Goal: Use online tool/utility: Utilize a website feature to perform a specific function

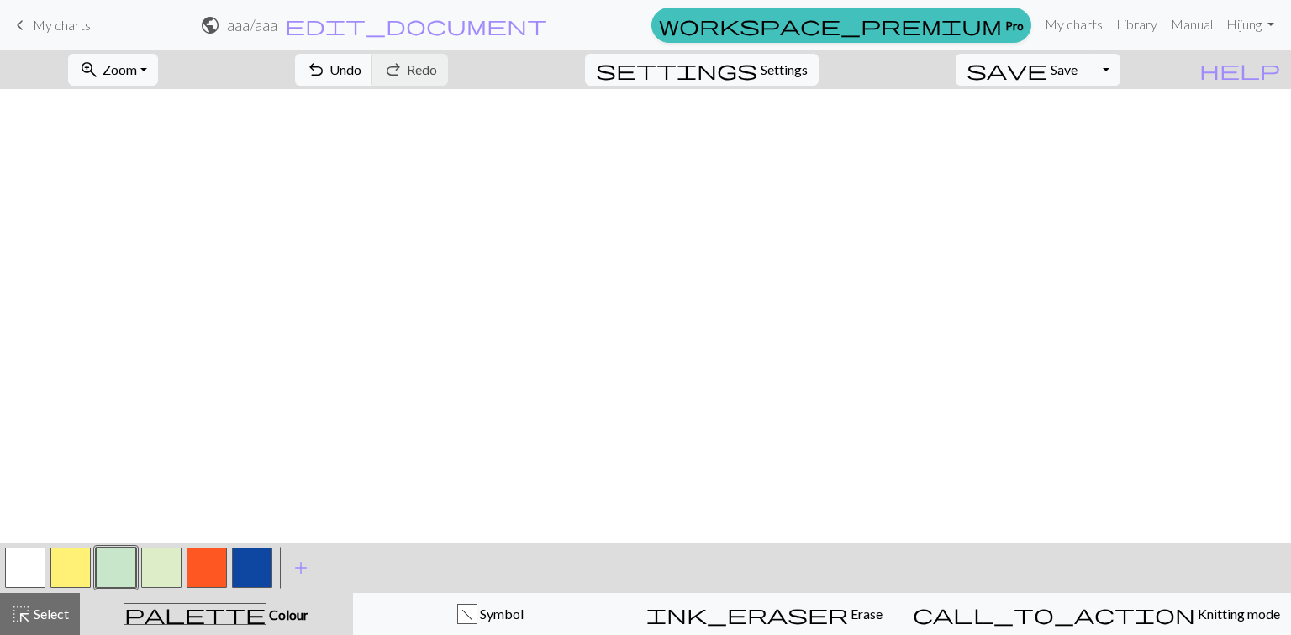
scroll to position [1245, 258]
click at [69, 568] on button "button" at bounding box center [70, 568] width 40 height 40
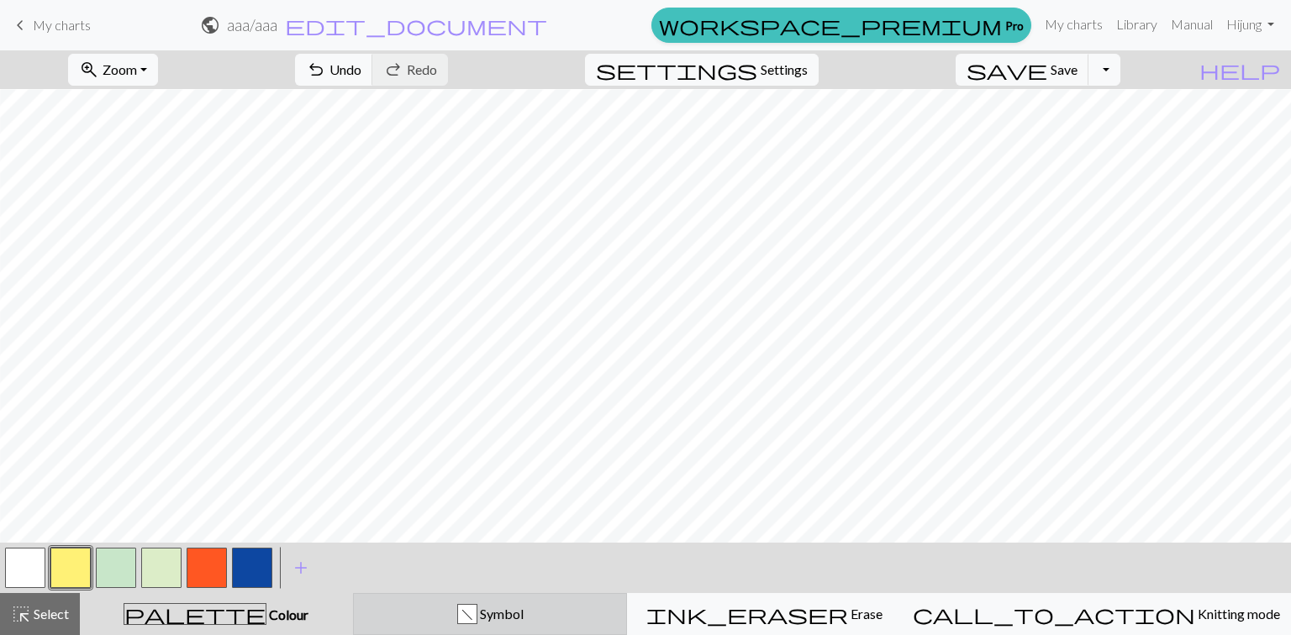
click at [434, 612] on div "f Symbol" at bounding box center [490, 614] width 253 height 20
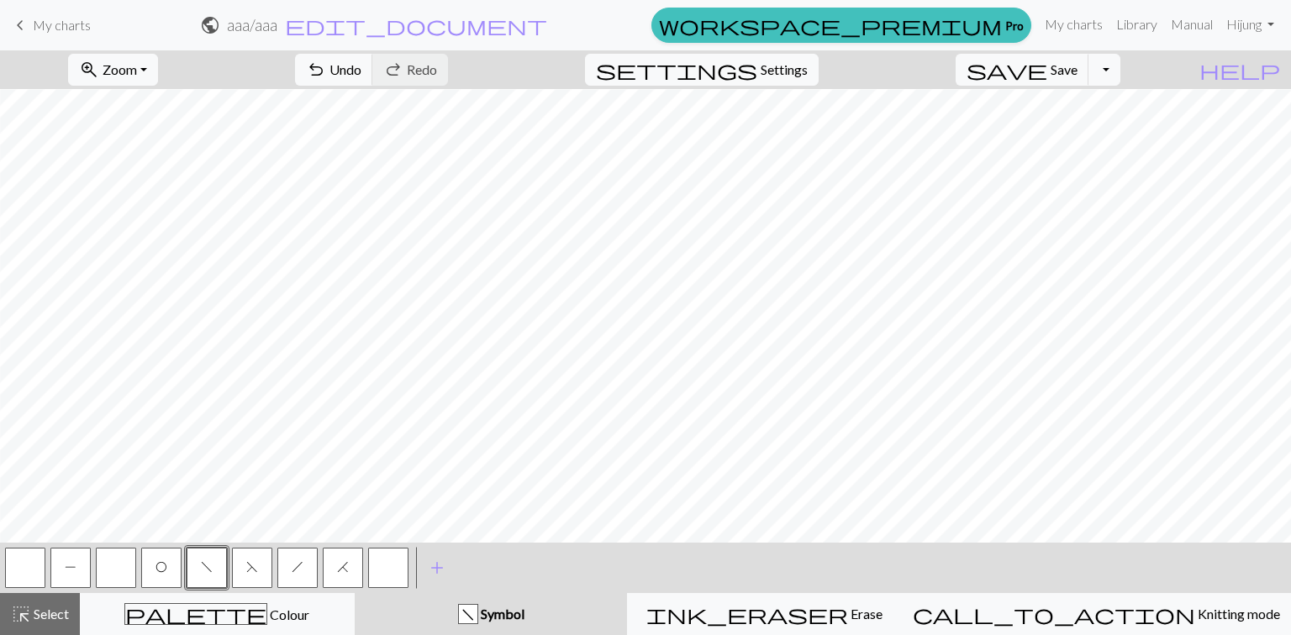
click at [71, 558] on button "P" at bounding box center [70, 568] width 40 height 40
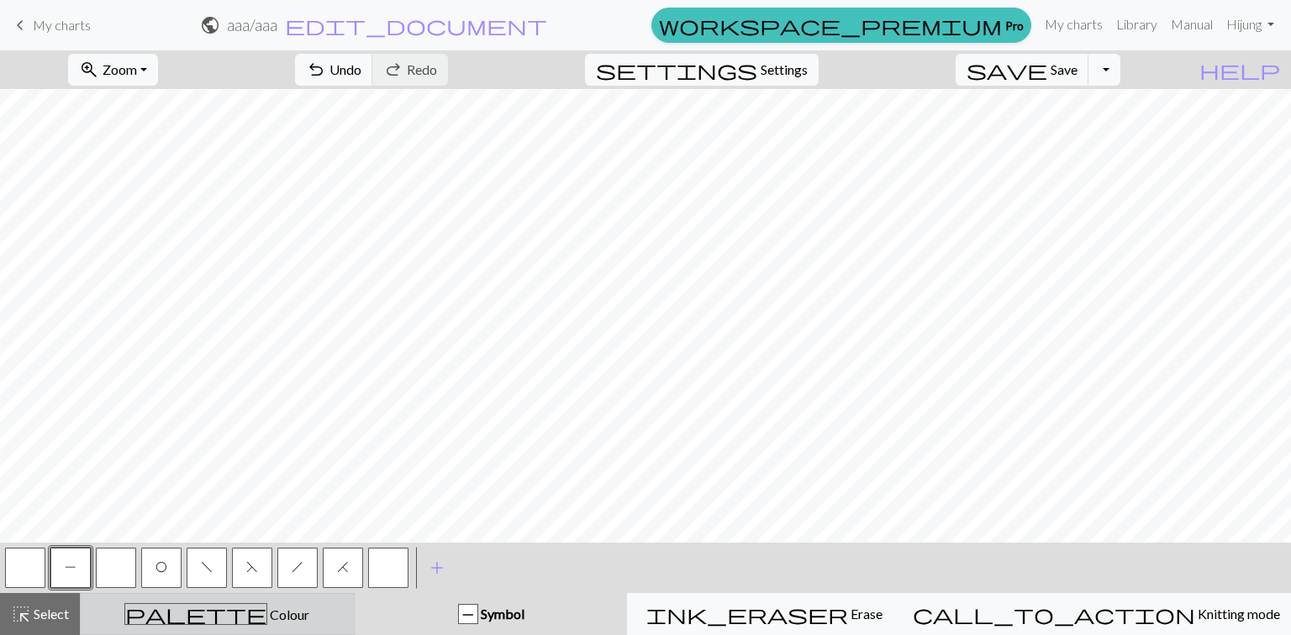
click at [208, 611] on span "palette" at bounding box center [195, 615] width 141 height 24
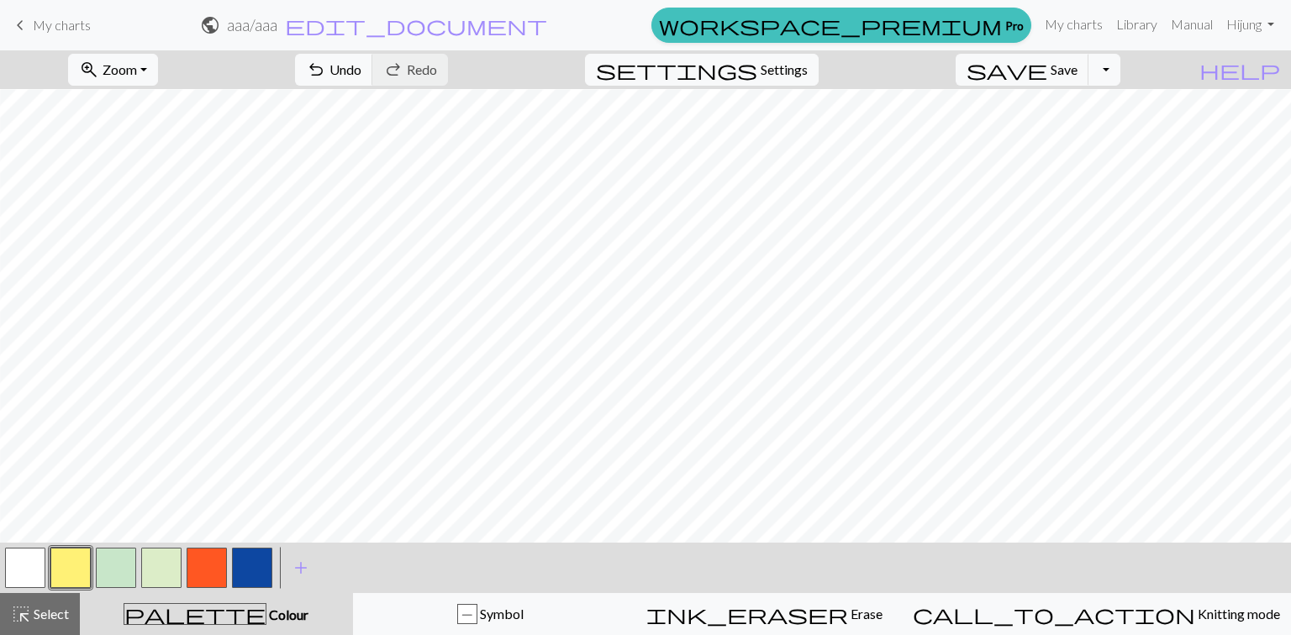
click at [77, 554] on button "button" at bounding box center [70, 568] width 40 height 40
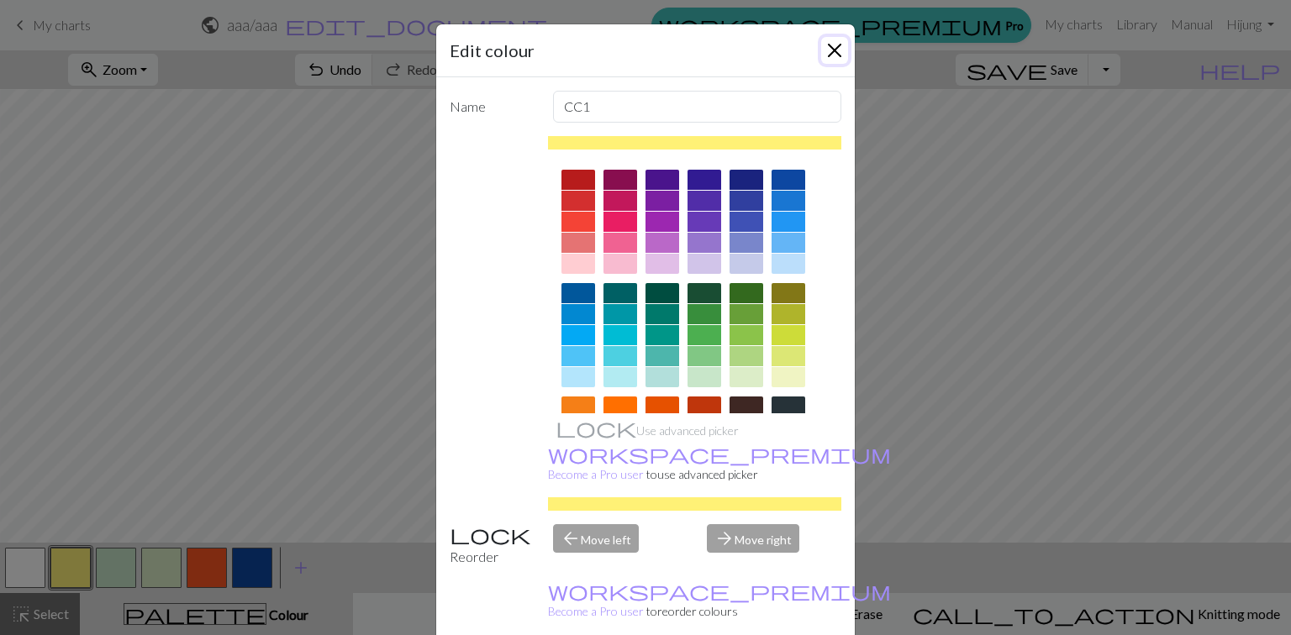
click at [829, 53] on button "Close" at bounding box center [834, 50] width 27 height 27
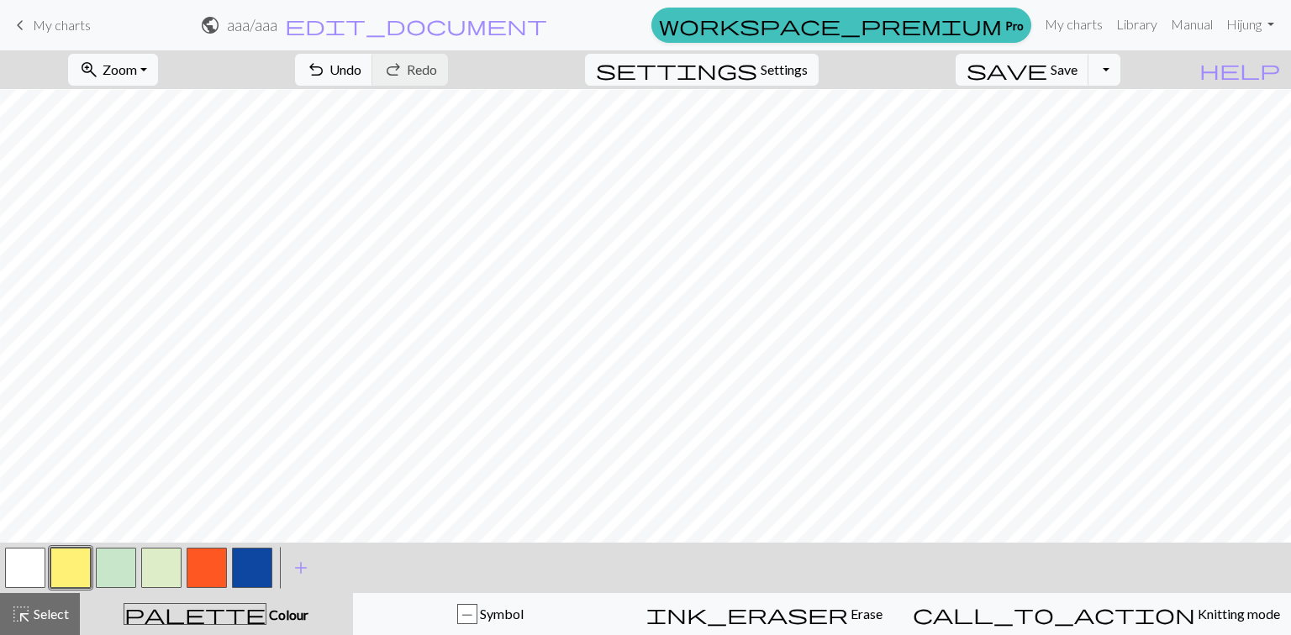
click at [185, 573] on div at bounding box center [206, 567] width 45 height 45
click at [199, 573] on button "button" at bounding box center [207, 568] width 40 height 40
click at [119, 561] on button "button" at bounding box center [116, 568] width 40 height 40
click at [22, 561] on button "button" at bounding box center [25, 568] width 40 height 40
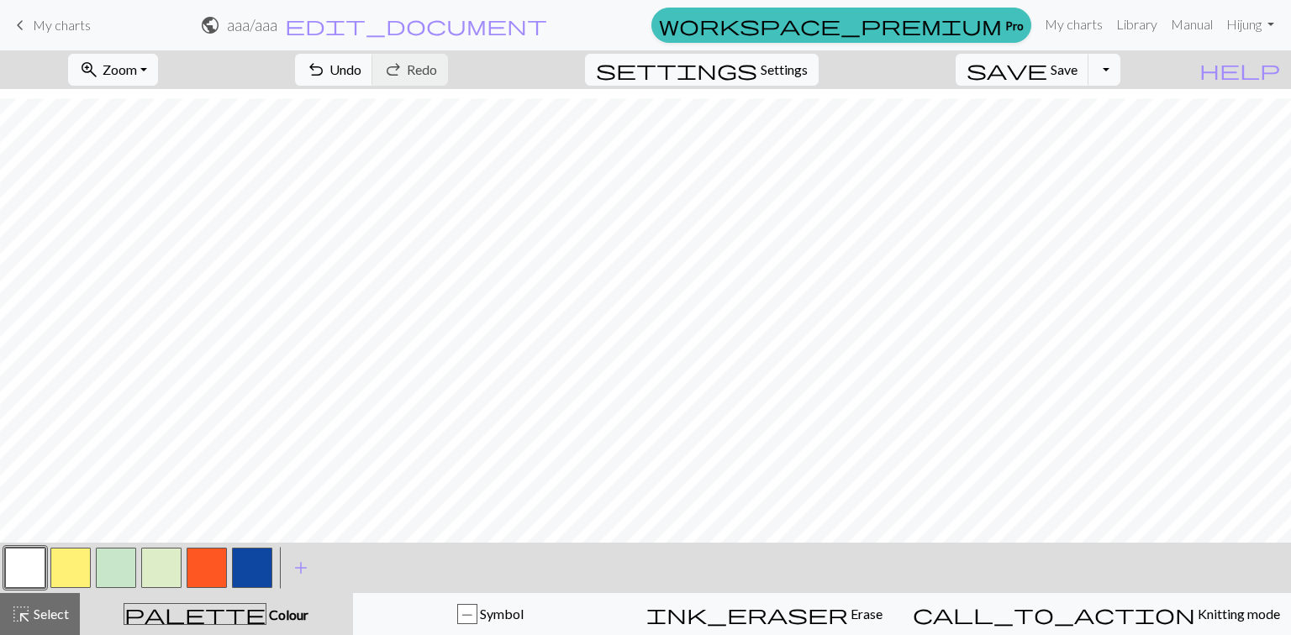
click at [73, 563] on button "button" at bounding box center [70, 568] width 40 height 40
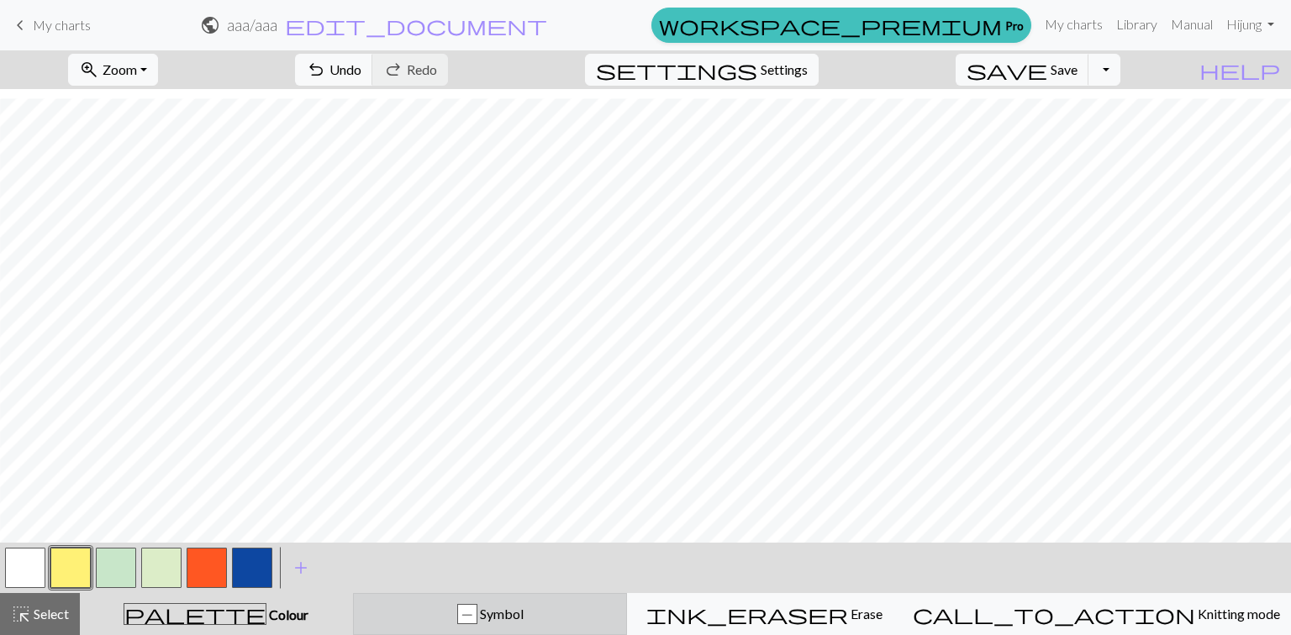
click at [477, 614] on div "P" at bounding box center [467, 615] width 18 height 20
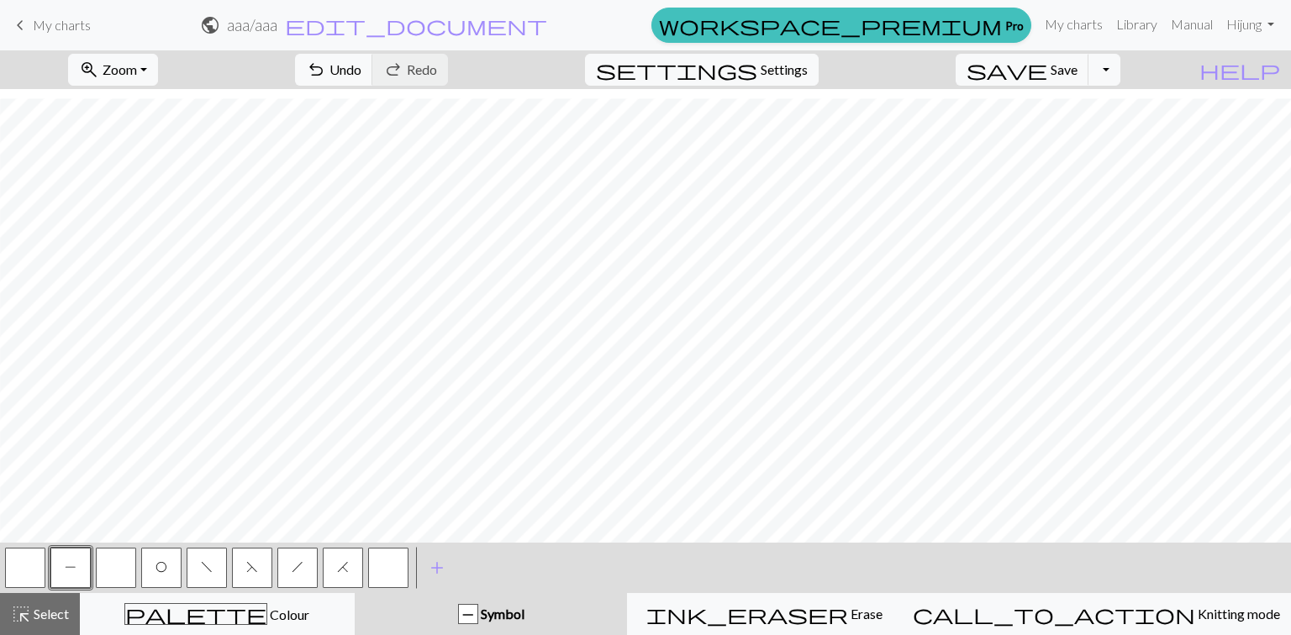
click at [294, 565] on span "h" at bounding box center [298, 567] width 12 height 13
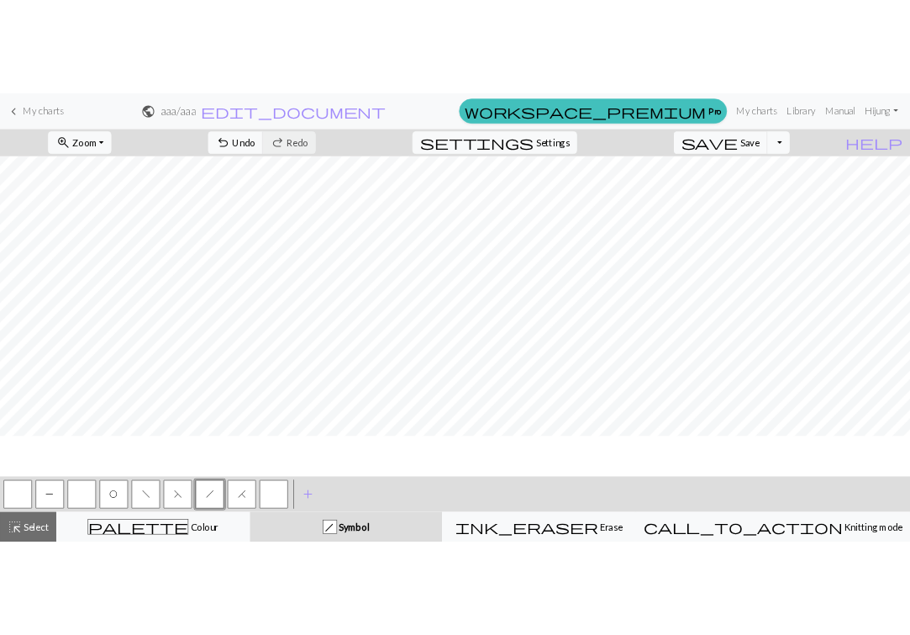
scroll to position [1245, 1227]
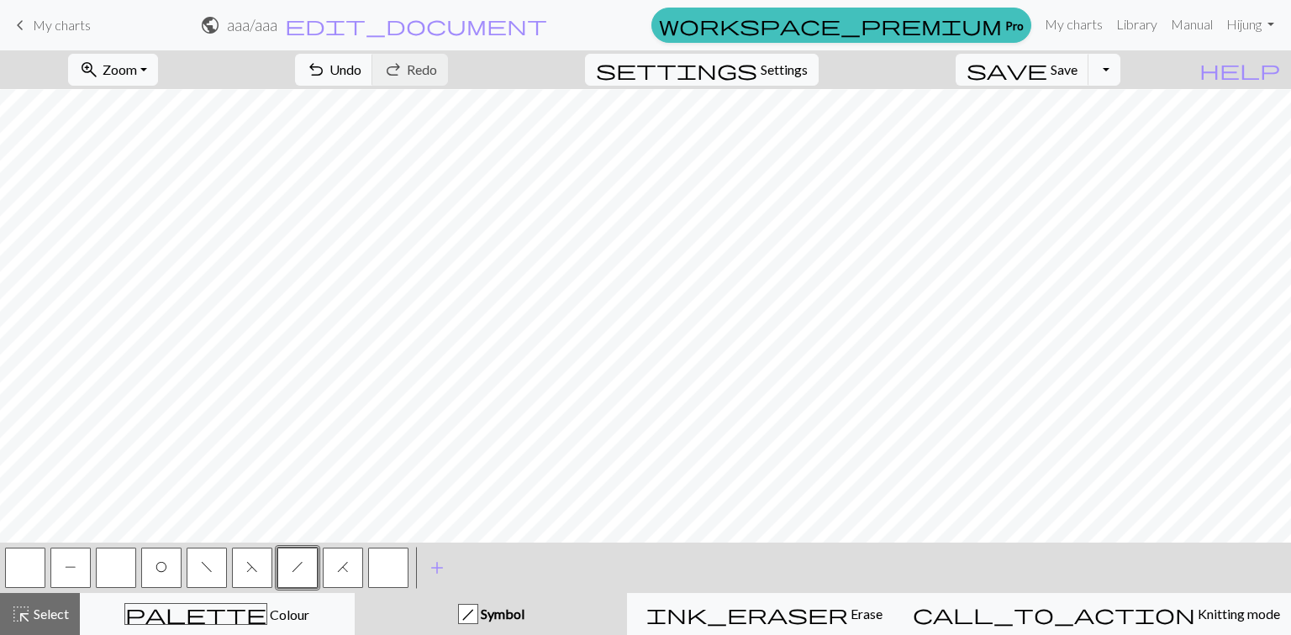
click at [171, 566] on button "O" at bounding box center [161, 568] width 40 height 40
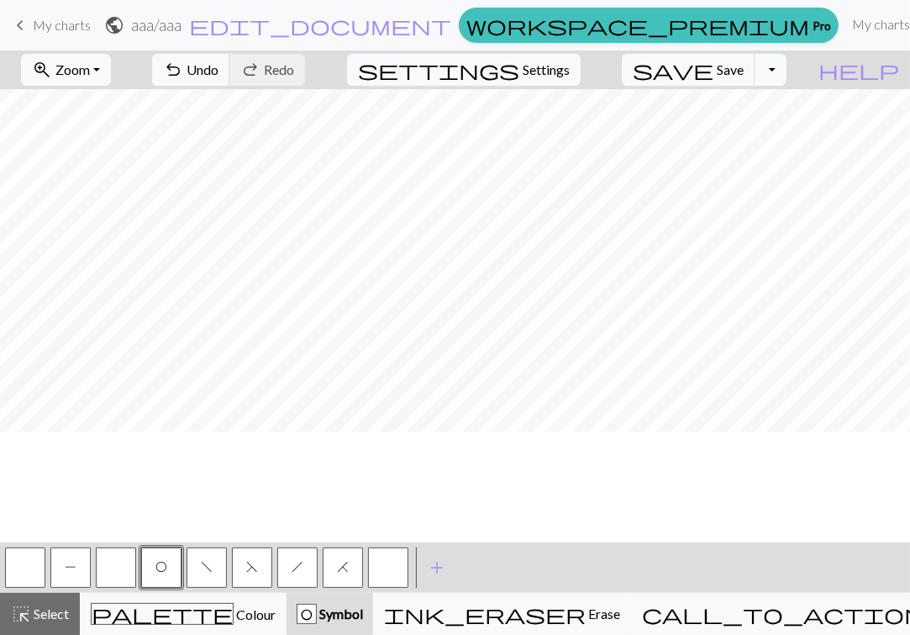
scroll to position [1178, 1227]
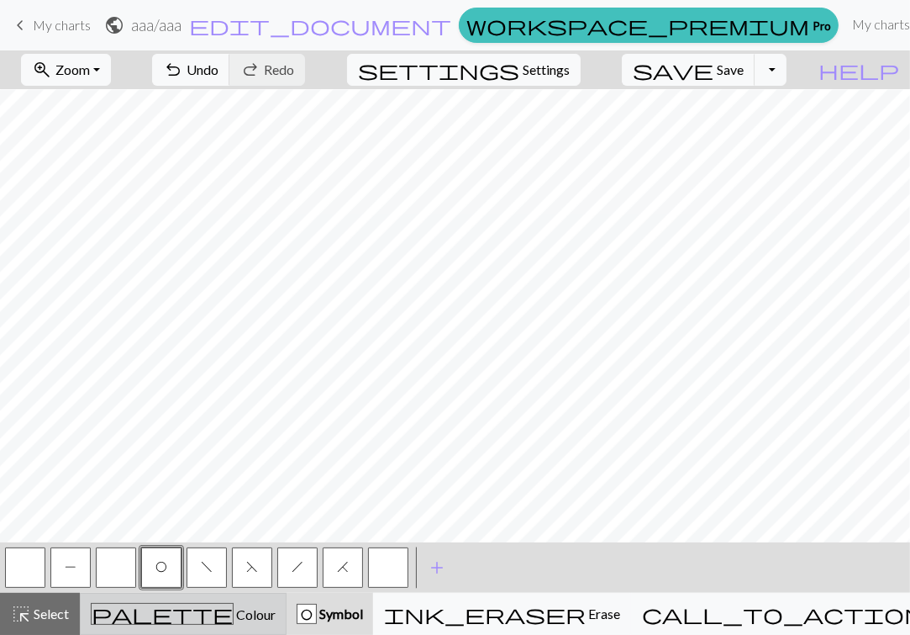
click at [145, 605] on div "palette Colour Colour" at bounding box center [183, 614] width 185 height 22
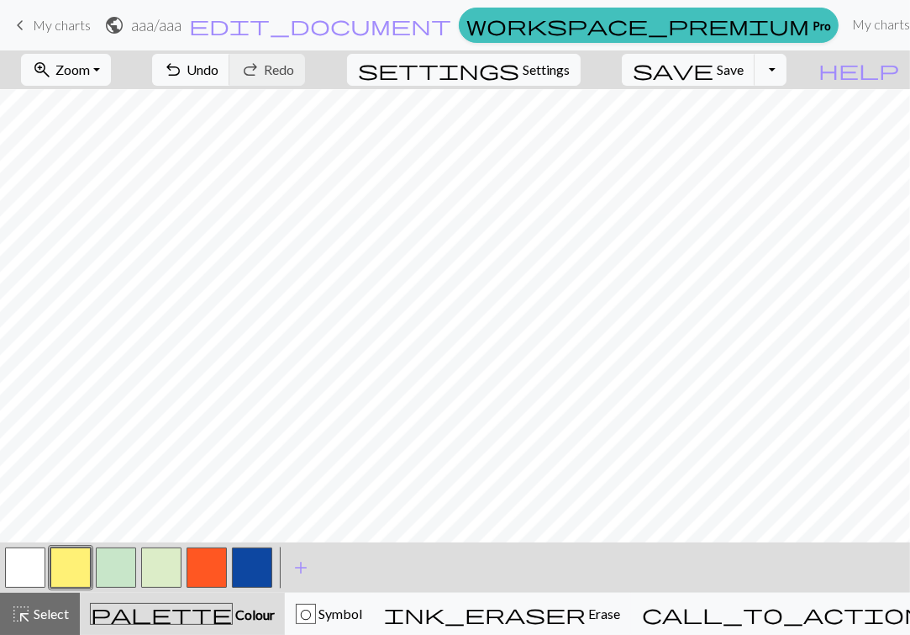
click at [208, 560] on button "button" at bounding box center [207, 567] width 40 height 40
click at [373, 598] on button "O Symbol" at bounding box center [329, 614] width 88 height 42
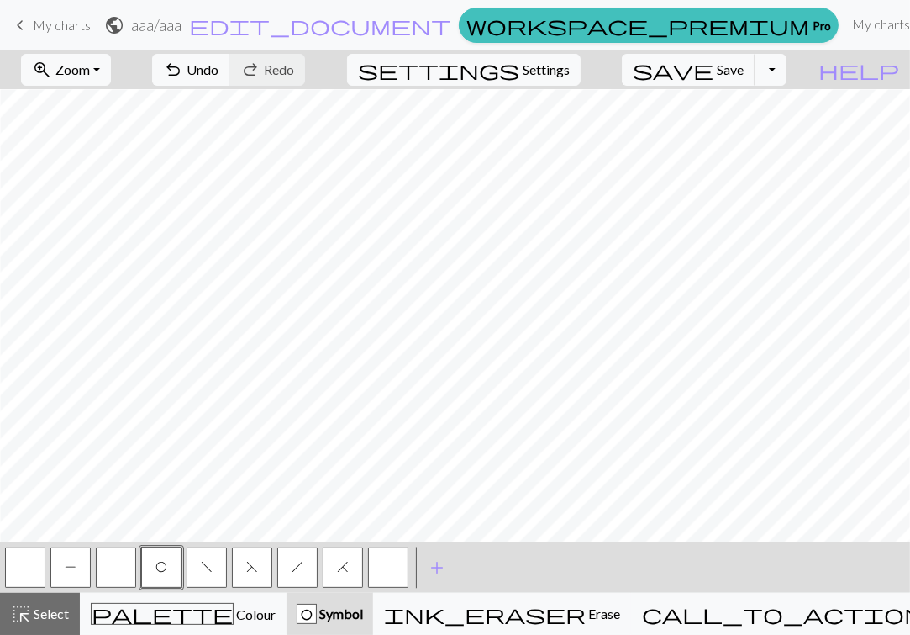
click at [125, 564] on button "button" at bounding box center [116, 567] width 40 height 40
click at [212, 575] on button "f" at bounding box center [207, 567] width 40 height 40
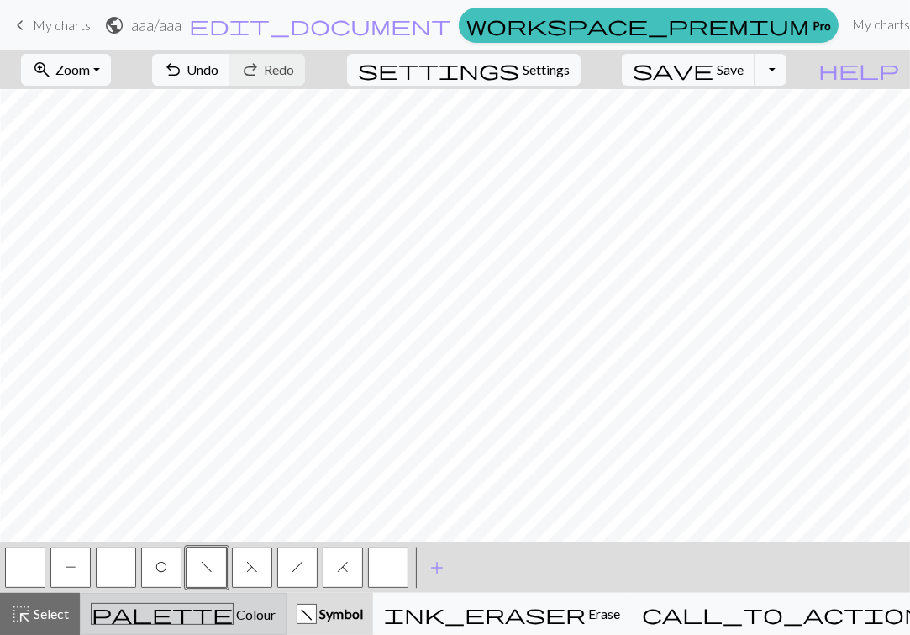
click at [234, 609] on span "Colour" at bounding box center [255, 614] width 42 height 16
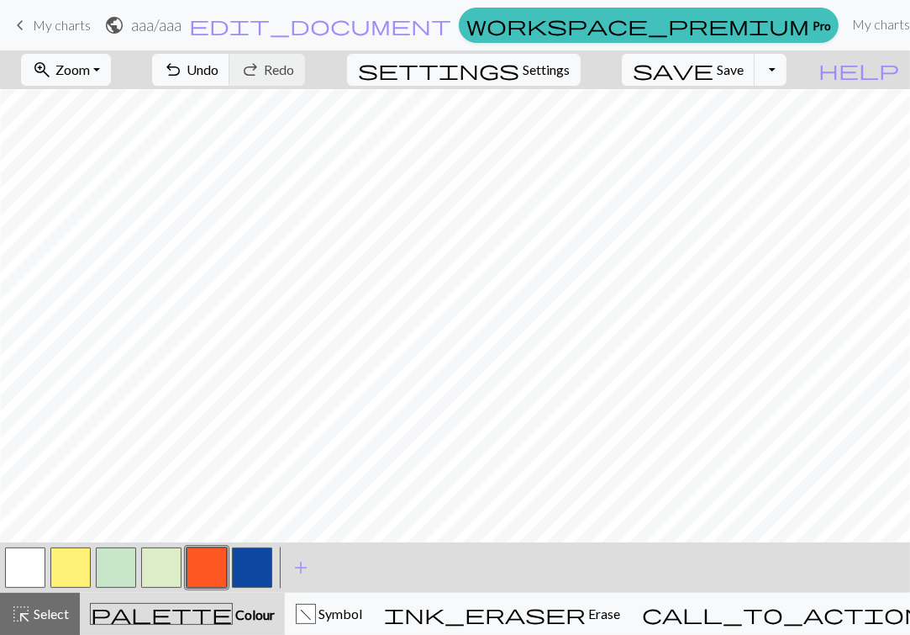
click at [13, 561] on button "button" at bounding box center [25, 567] width 40 height 40
click at [319, 622] on div "f Symbol" at bounding box center [329, 613] width 66 height 20
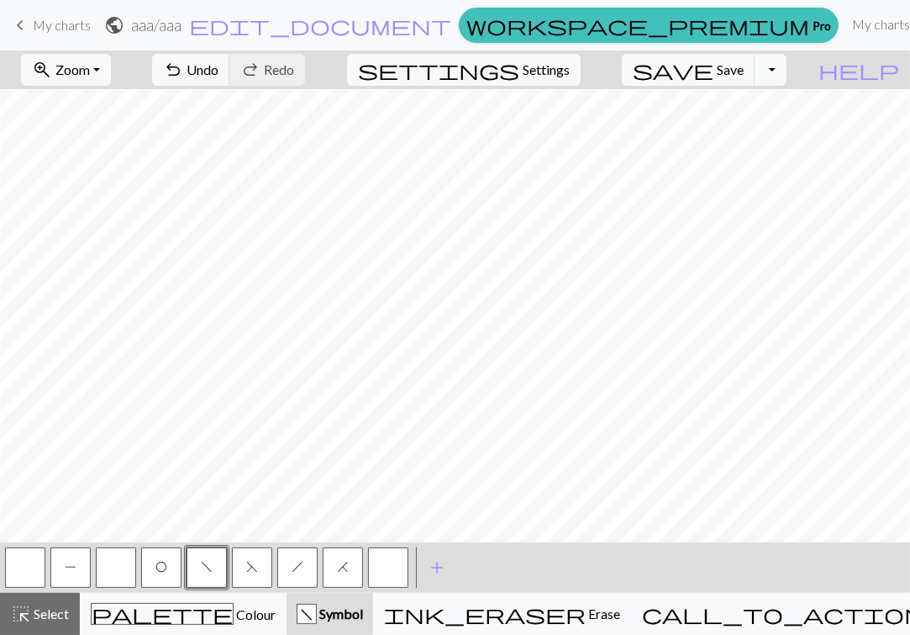
click at [113, 561] on button "button" at bounding box center [116, 567] width 40 height 40
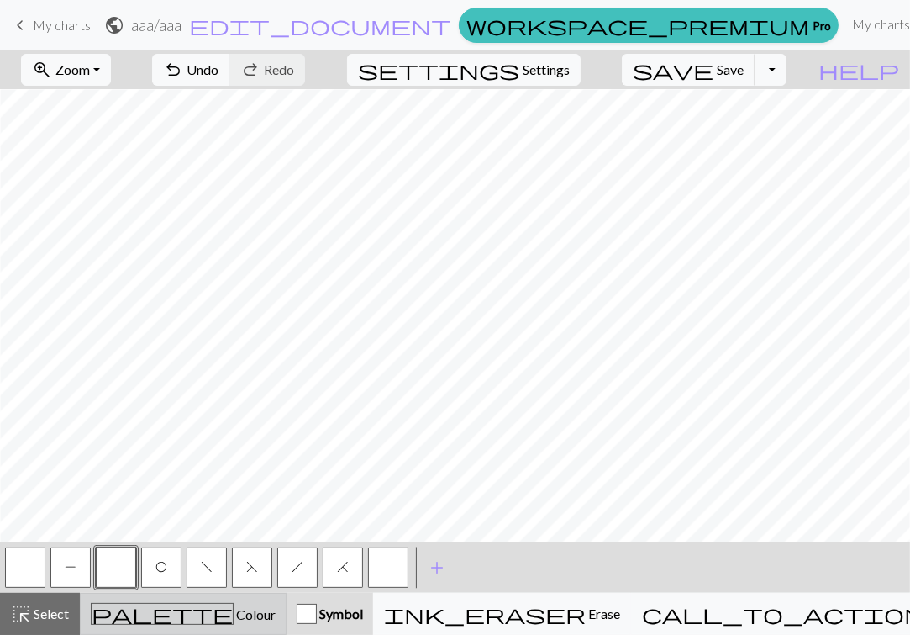
click at [105, 616] on div "palette Colour Colour" at bounding box center [183, 614] width 185 height 22
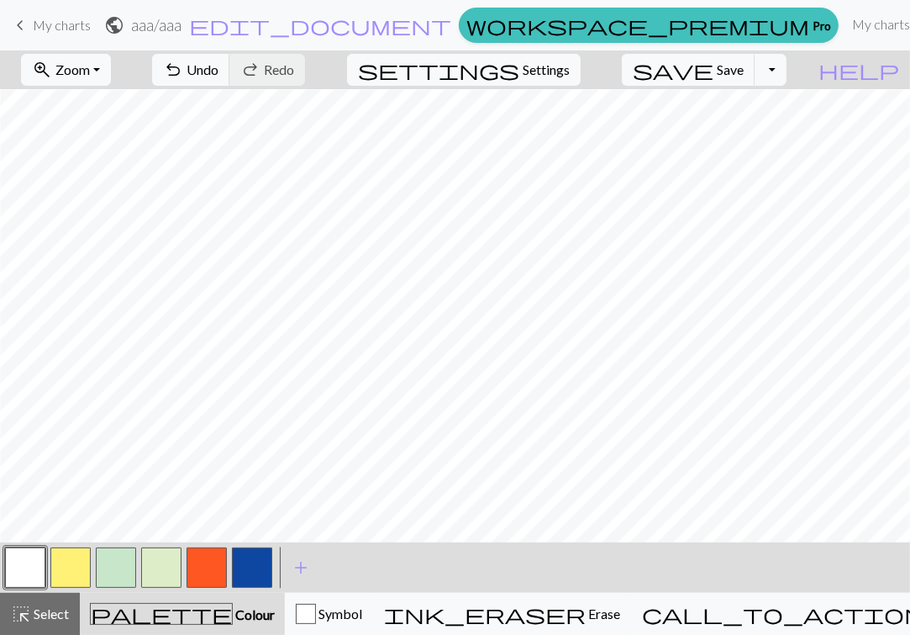
click at [212, 576] on button "button" at bounding box center [207, 567] width 40 height 40
click at [348, 616] on div "Symbol" at bounding box center [329, 613] width 66 height 20
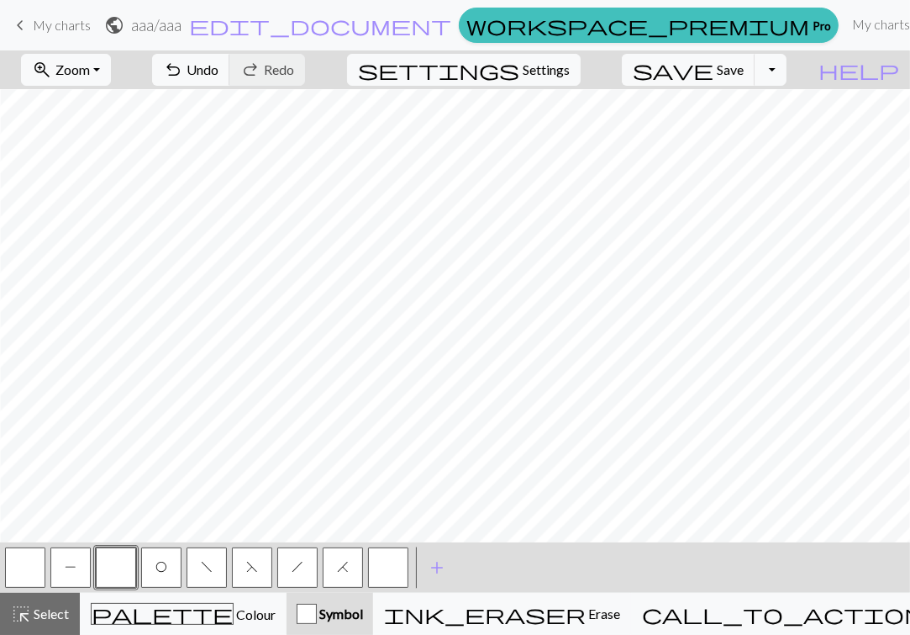
click at [61, 568] on button "P" at bounding box center [70, 567] width 40 height 40
click at [113, 585] on button "button" at bounding box center [116, 567] width 40 height 40
click at [211, 569] on span "f" at bounding box center [207, 566] width 12 height 13
click at [82, 565] on button "P" at bounding box center [70, 567] width 40 height 40
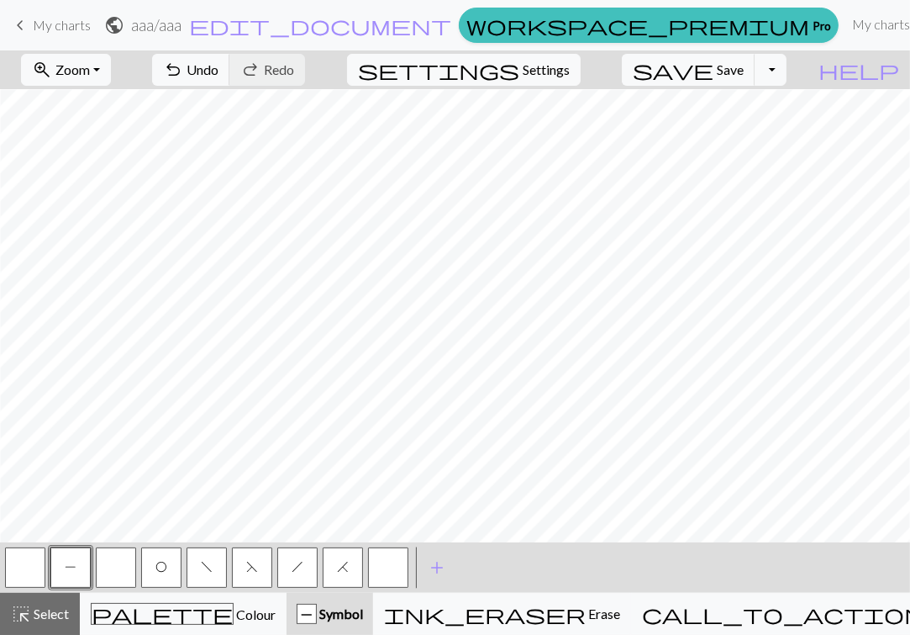
click at [219, 561] on button "f" at bounding box center [207, 567] width 40 height 40
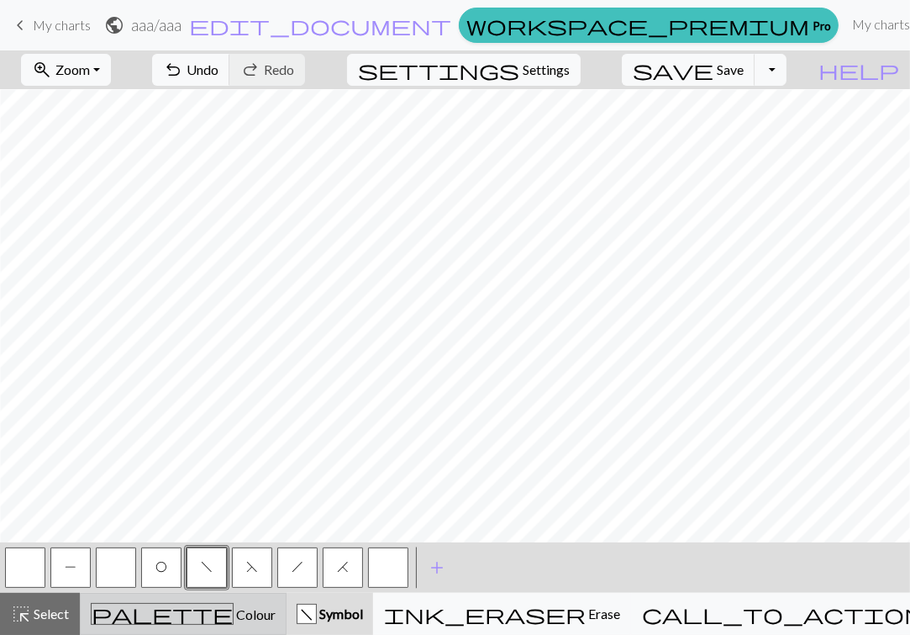
click at [151, 619] on div "palette Colour Colour" at bounding box center [183, 614] width 185 height 22
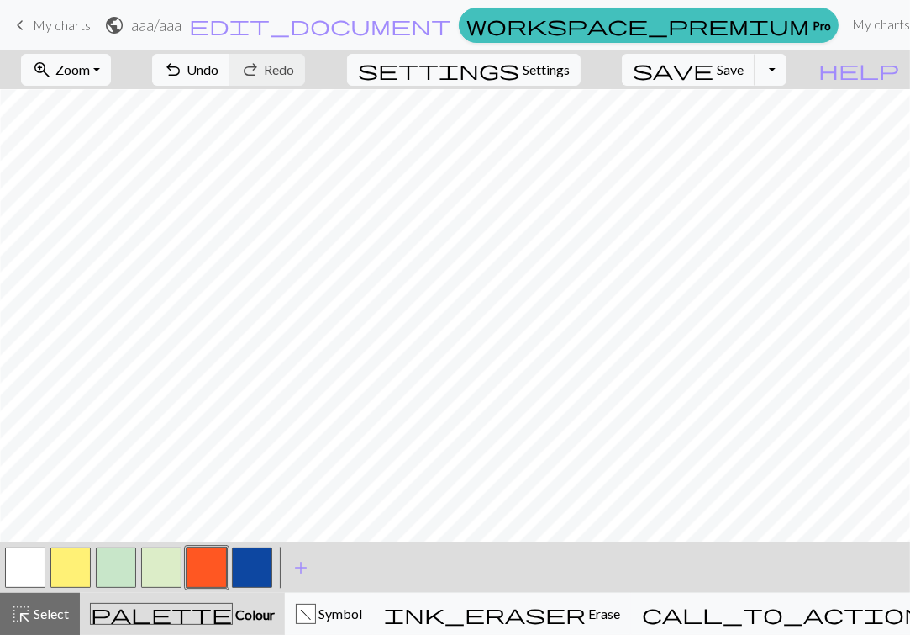
click at [212, 572] on button "button" at bounding box center [207, 567] width 40 height 40
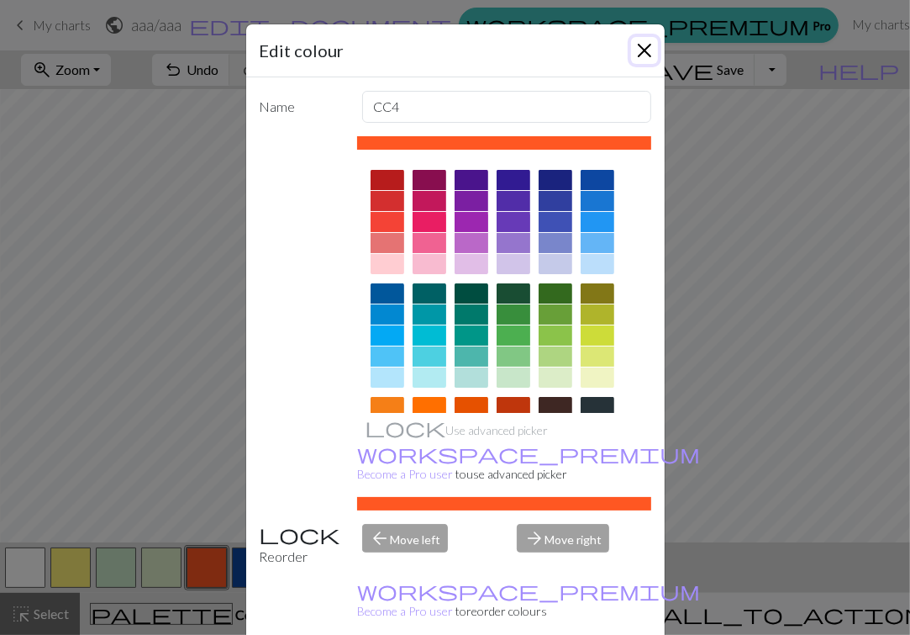
click at [634, 54] on button "Close" at bounding box center [644, 50] width 27 height 27
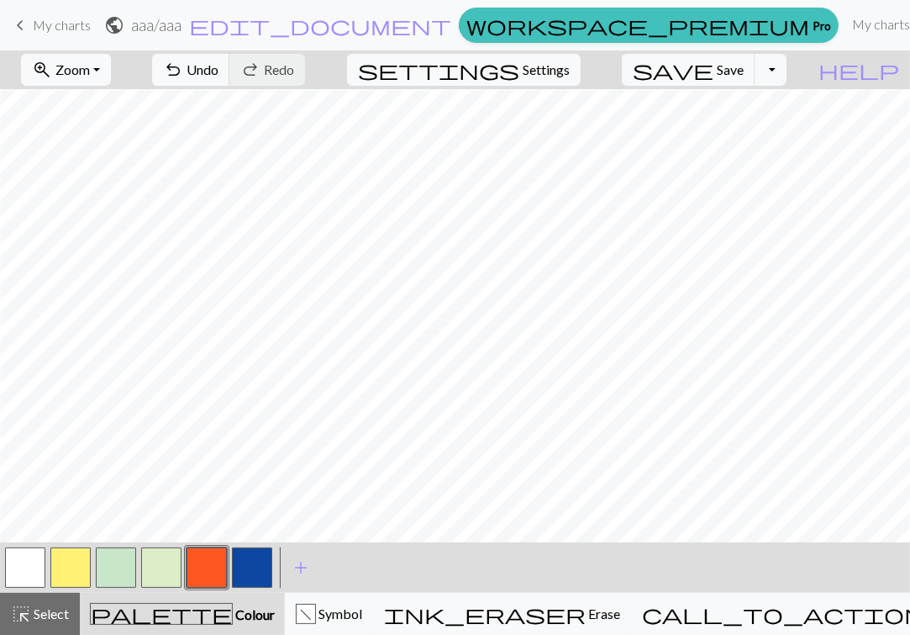
click at [109, 565] on button "button" at bounding box center [116, 567] width 40 height 40
click at [76, 564] on button "button" at bounding box center [70, 567] width 40 height 40
drag, startPoint x: 31, startPoint y: 565, endPoint x: 61, endPoint y: 550, distance: 33.1
click at [30, 565] on button "button" at bounding box center [25, 567] width 40 height 40
click at [82, 563] on button "button" at bounding box center [70, 567] width 40 height 40
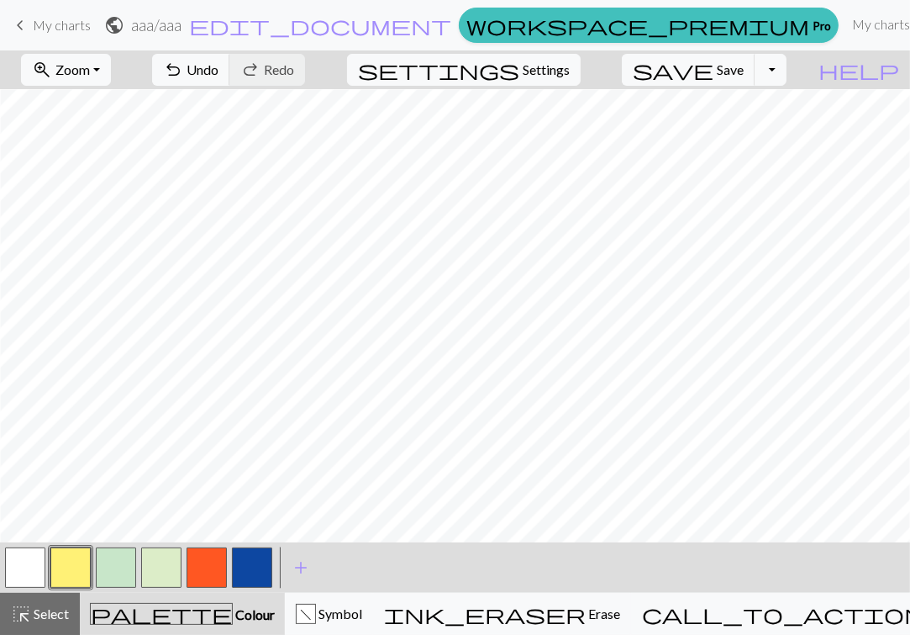
drag, startPoint x: 101, startPoint y: 574, endPoint x: 140, endPoint y: 538, distance: 53.5
click at [102, 574] on button "button" at bounding box center [116, 567] width 40 height 40
click at [196, 624] on div "palette Colour Colour" at bounding box center [182, 614] width 185 height 22
click at [315, 609] on div "f" at bounding box center [306, 614] width 18 height 20
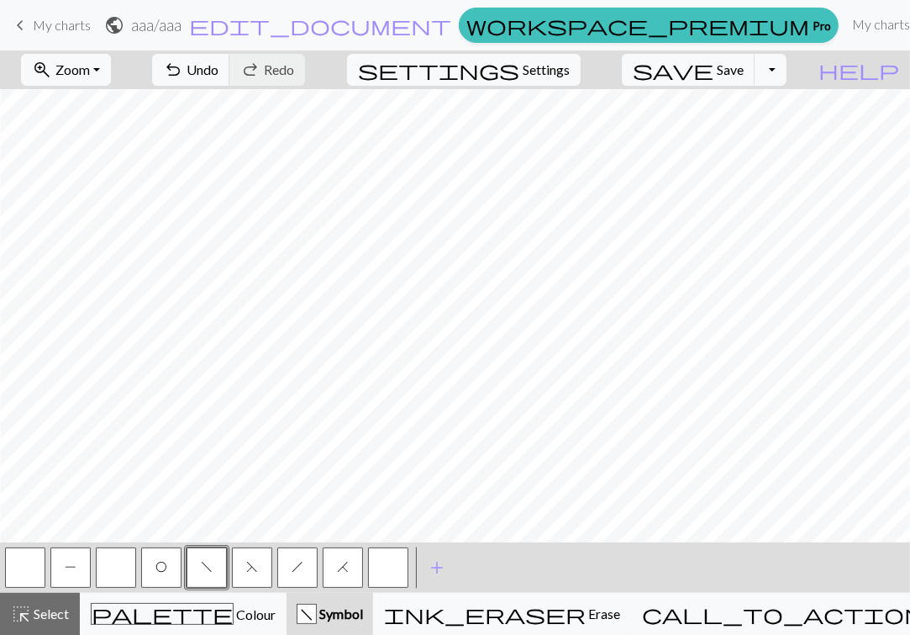
click at [343, 565] on span "H" at bounding box center [343, 566] width 12 height 13
click at [168, 577] on button "O" at bounding box center [161, 567] width 40 height 40
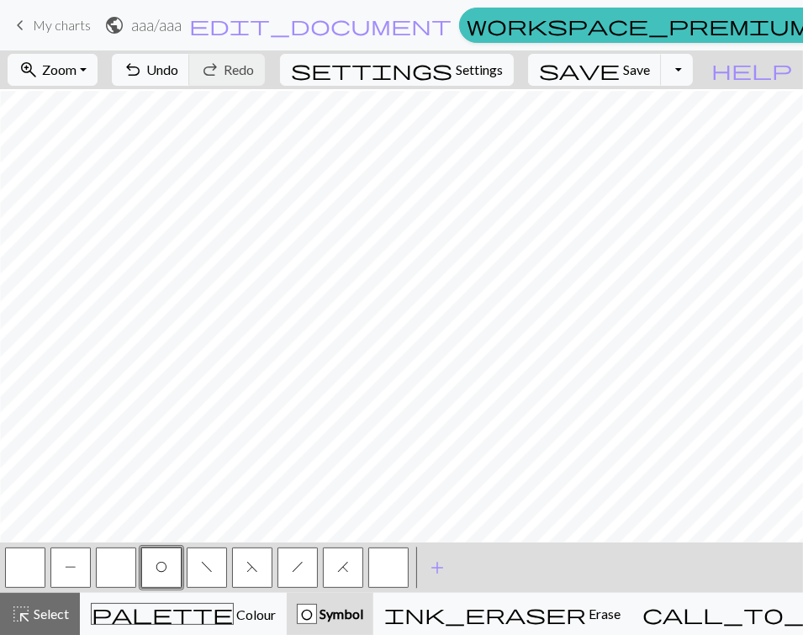
scroll to position [1178, 1231]
click at [121, 561] on button "button" at bounding box center [116, 567] width 40 height 40
click at [176, 567] on button "O" at bounding box center [161, 567] width 40 height 40
click at [238, 565] on button "F" at bounding box center [252, 567] width 40 height 40
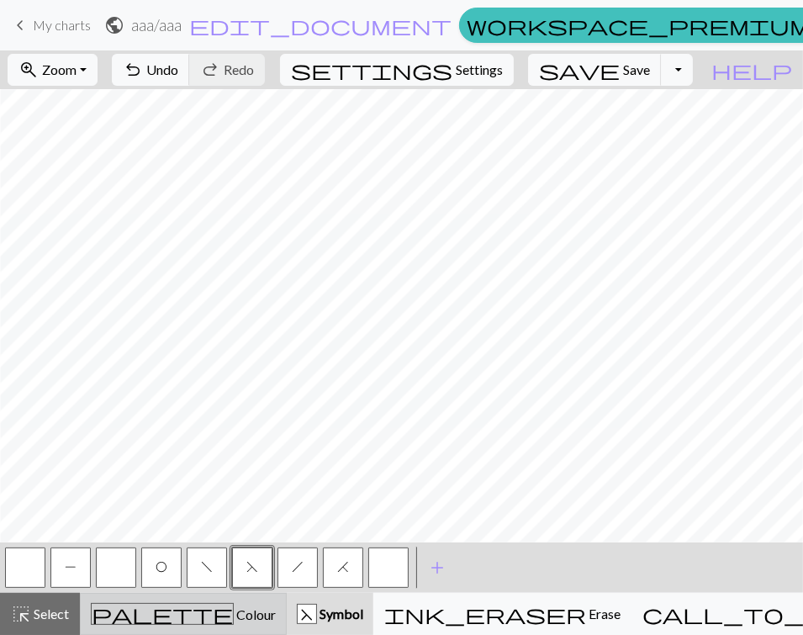
click at [124, 609] on div "palette Colour Colour" at bounding box center [183, 614] width 185 height 22
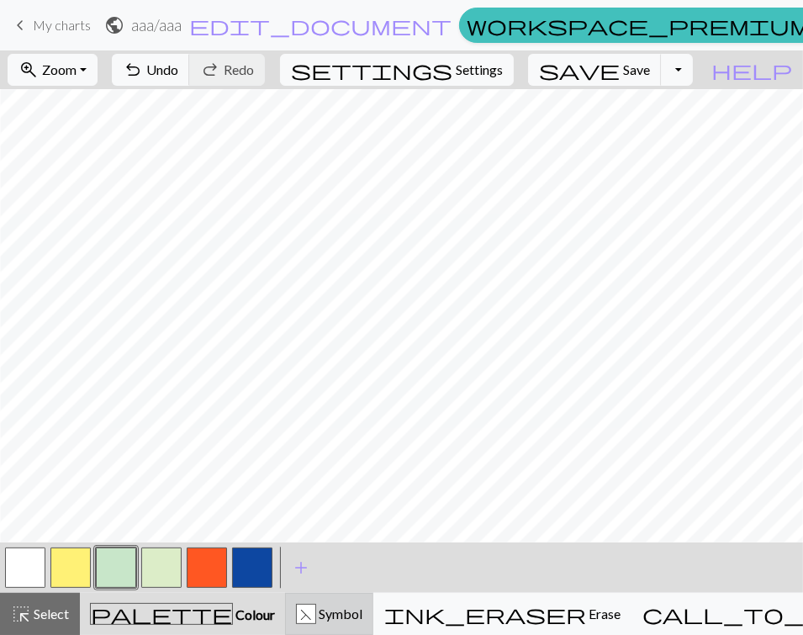
click at [355, 621] on span "Symbol" at bounding box center [339, 613] width 46 height 16
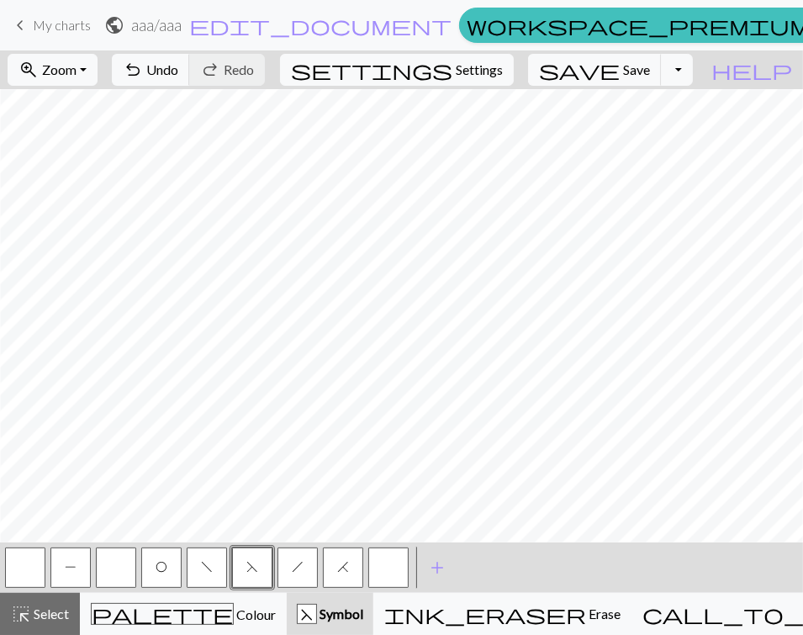
click at [335, 571] on button "H" at bounding box center [343, 567] width 40 height 40
click at [256, 578] on button "F" at bounding box center [252, 567] width 40 height 40
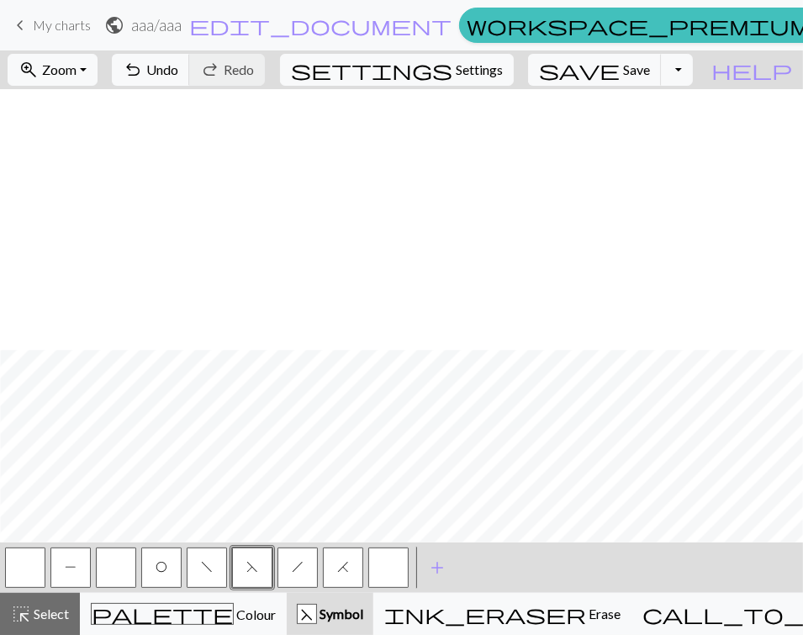
scroll to position [1178, 1231]
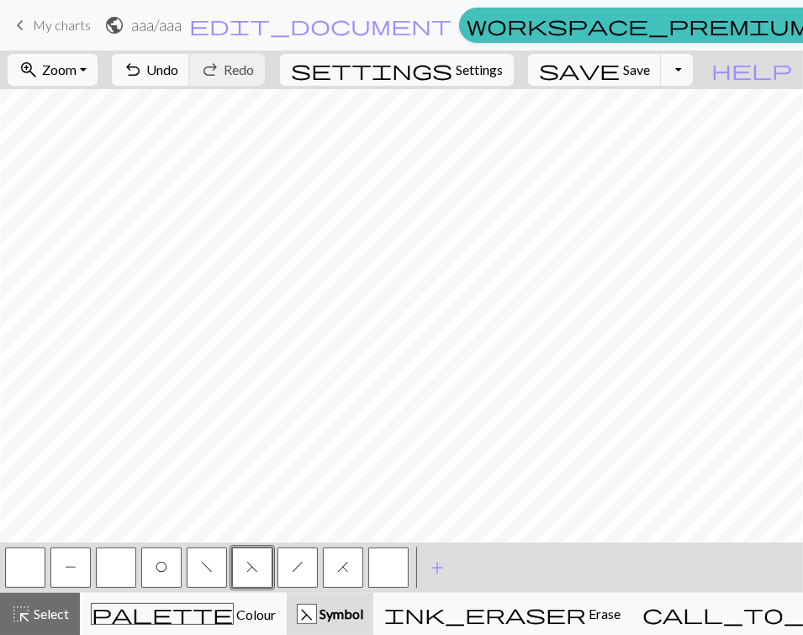
click at [164, 568] on span "O" at bounding box center [161, 566] width 12 height 13
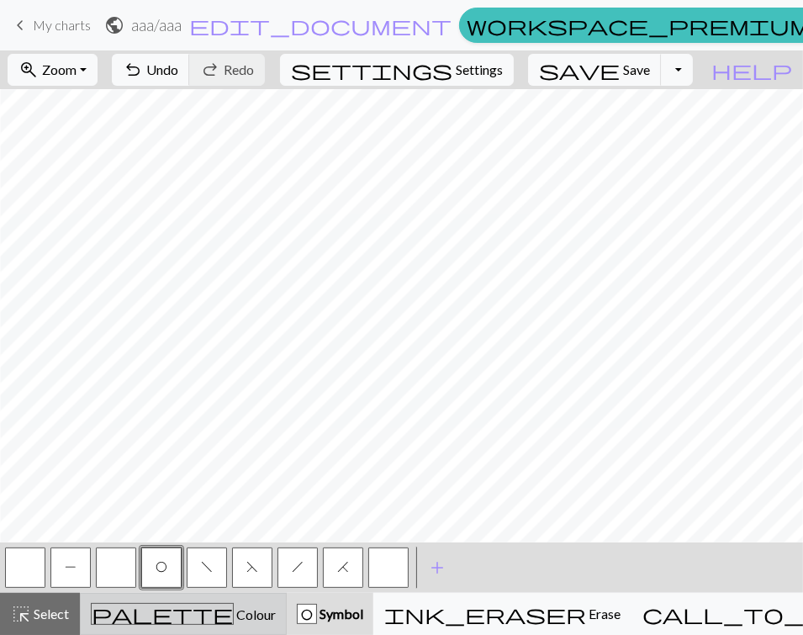
click at [217, 609] on div "palette Colour Colour" at bounding box center [183, 614] width 185 height 22
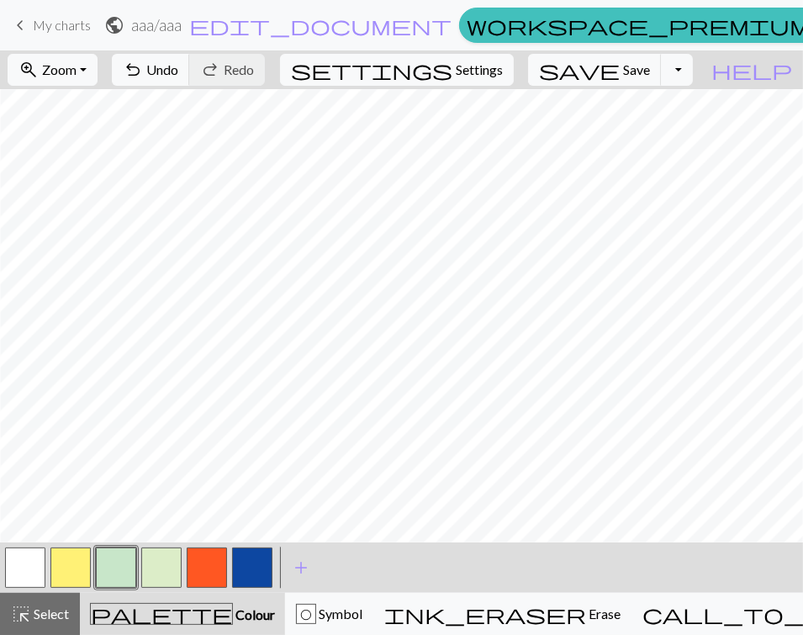
click at [13, 572] on button "button" at bounding box center [25, 567] width 40 height 40
click at [67, 565] on button "button" at bounding box center [70, 567] width 40 height 40
click at [124, 562] on button "button" at bounding box center [116, 567] width 40 height 40
click at [77, 565] on button "button" at bounding box center [70, 567] width 40 height 40
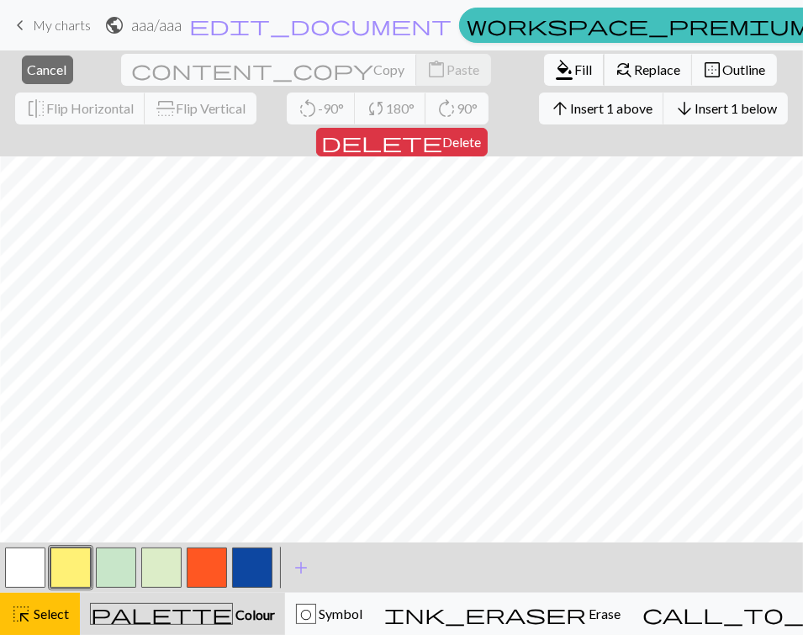
click at [575, 66] on span "Fill" at bounding box center [584, 69] width 18 height 16
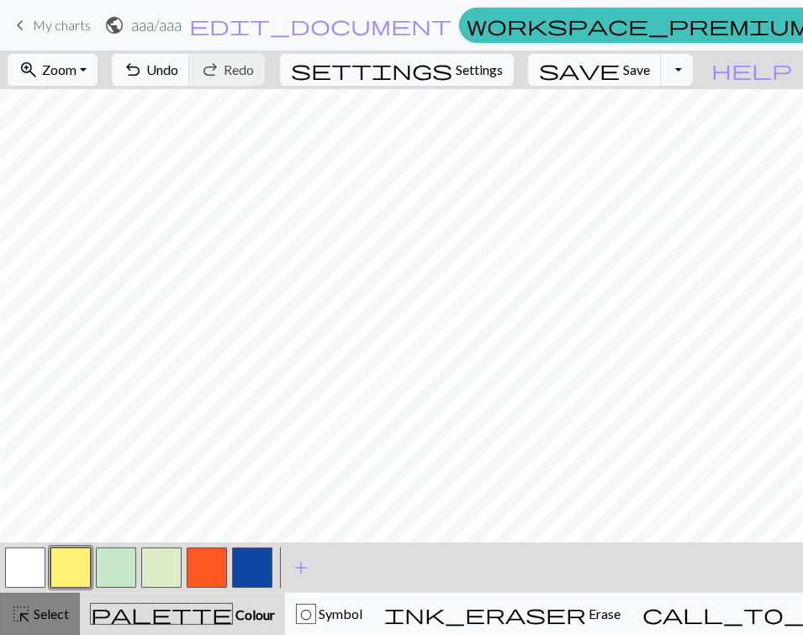
click at [55, 609] on span "Select" at bounding box center [50, 613] width 38 height 16
click at [128, 558] on button "button" at bounding box center [116, 567] width 40 height 40
click at [64, 613] on span "Select" at bounding box center [50, 613] width 38 height 16
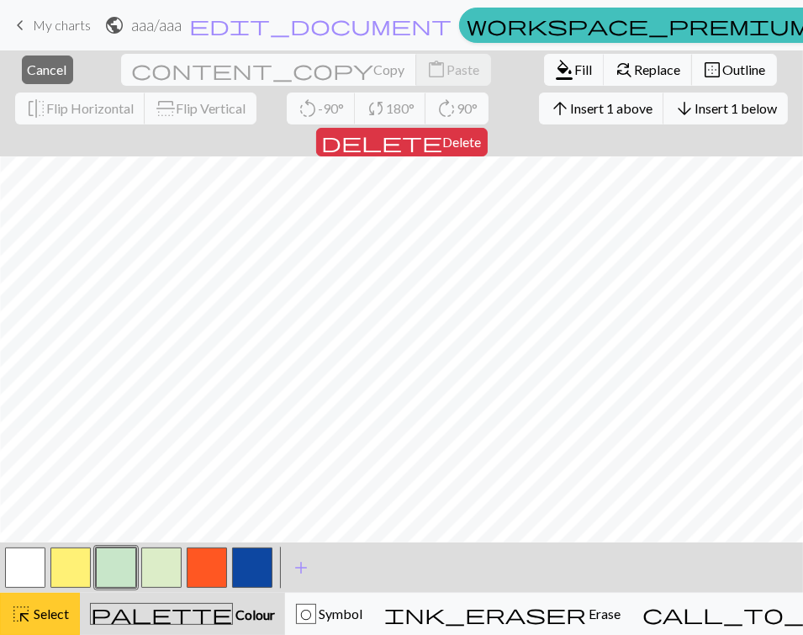
click at [52, 609] on span "Select" at bounding box center [50, 613] width 38 height 16
click at [51, 622] on div "highlight_alt Select Select" at bounding box center [40, 613] width 58 height 20
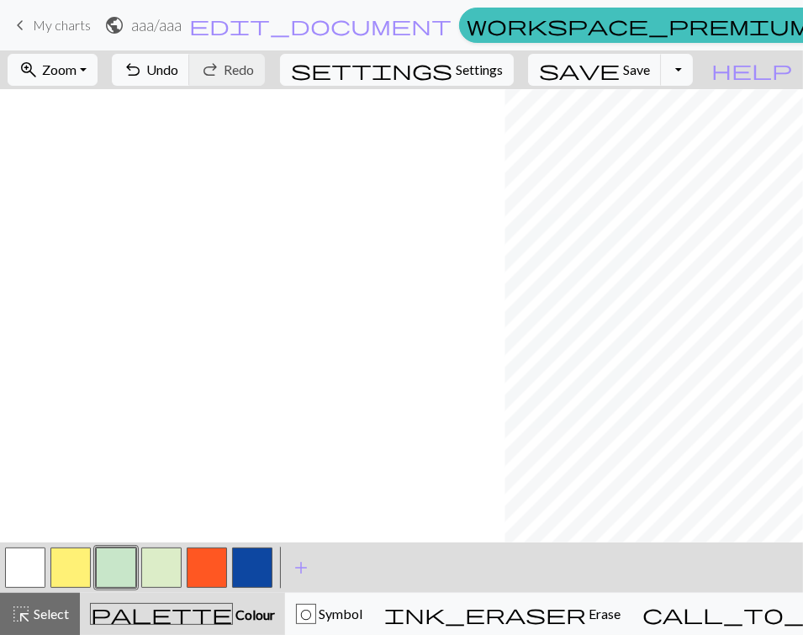
scroll to position [1044, 1768]
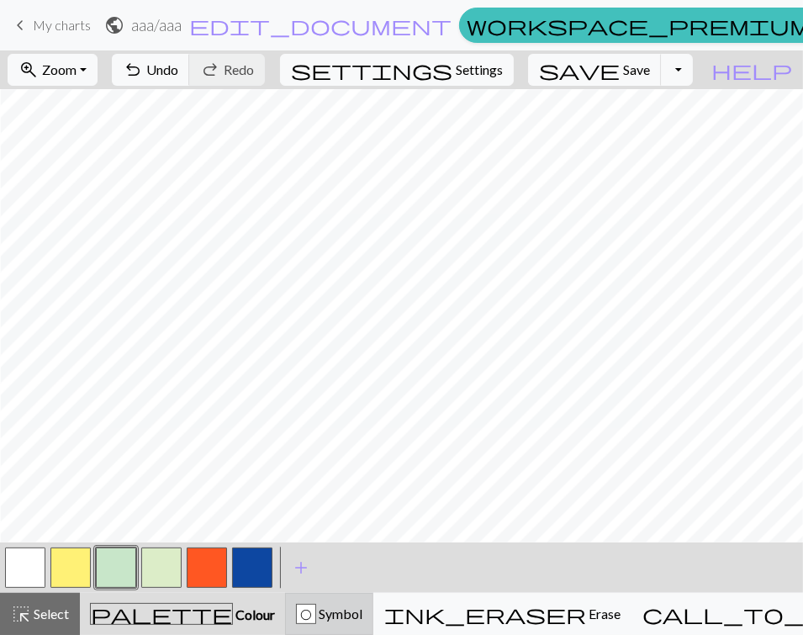
click at [339, 626] on button "O Symbol" at bounding box center [329, 614] width 88 height 42
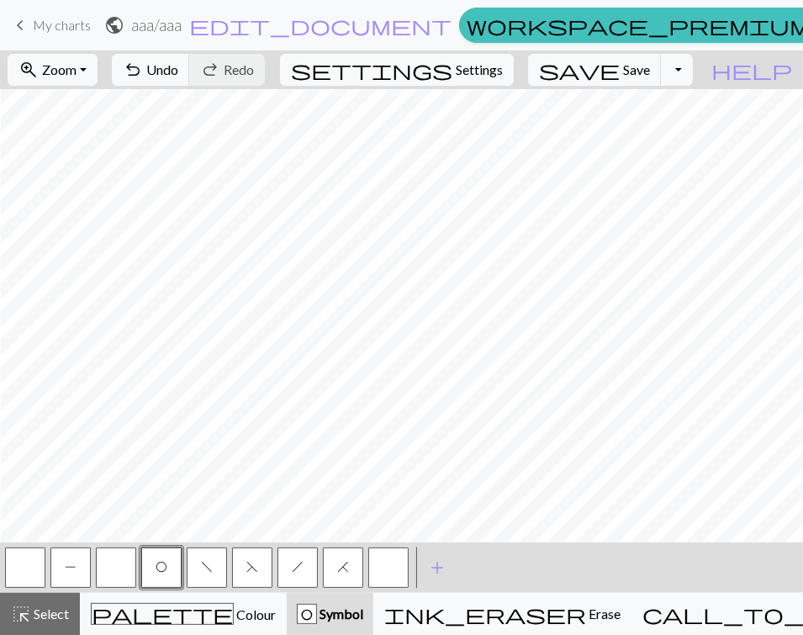
click at [204, 565] on span "f" at bounding box center [207, 566] width 12 height 13
drag, startPoint x: 62, startPoint y: 572, endPoint x: 119, endPoint y: 540, distance: 65.1
click at [63, 572] on button "P" at bounding box center [70, 567] width 40 height 40
click at [207, 563] on span "f" at bounding box center [207, 566] width 12 height 13
drag, startPoint x: 85, startPoint y: 579, endPoint x: 91, endPoint y: 572, distance: 9.6
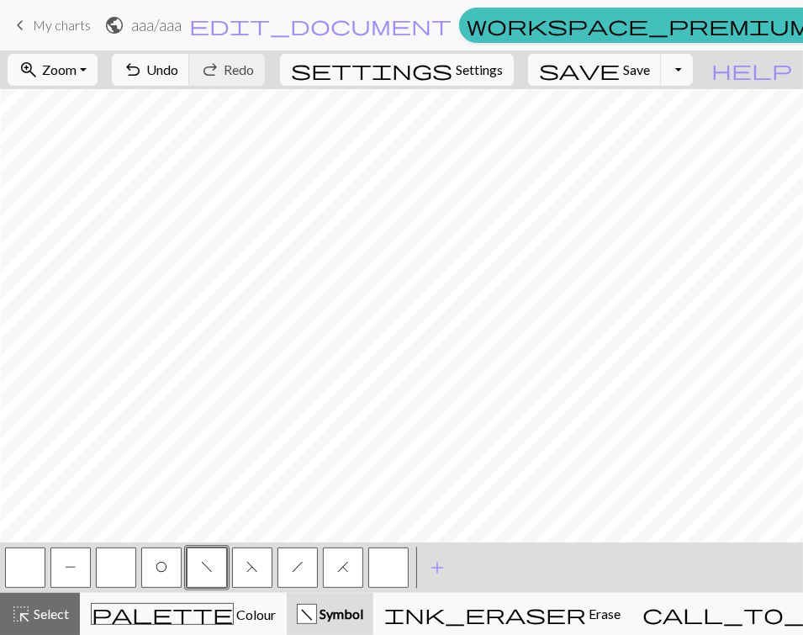
click at [77, 582] on button "P" at bounding box center [70, 567] width 40 height 40
click at [118, 563] on button "button" at bounding box center [116, 567] width 40 height 40
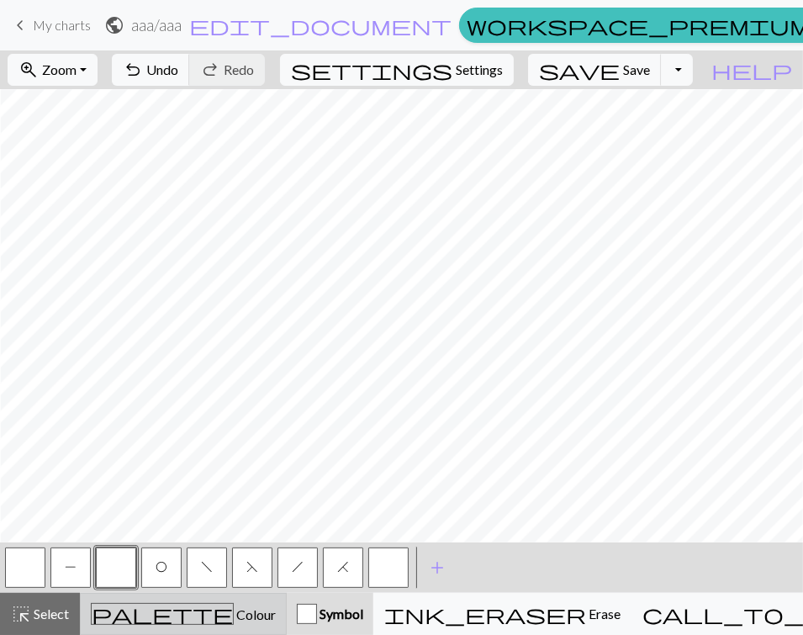
click at [122, 609] on div "palette Colour Colour" at bounding box center [183, 614] width 185 height 22
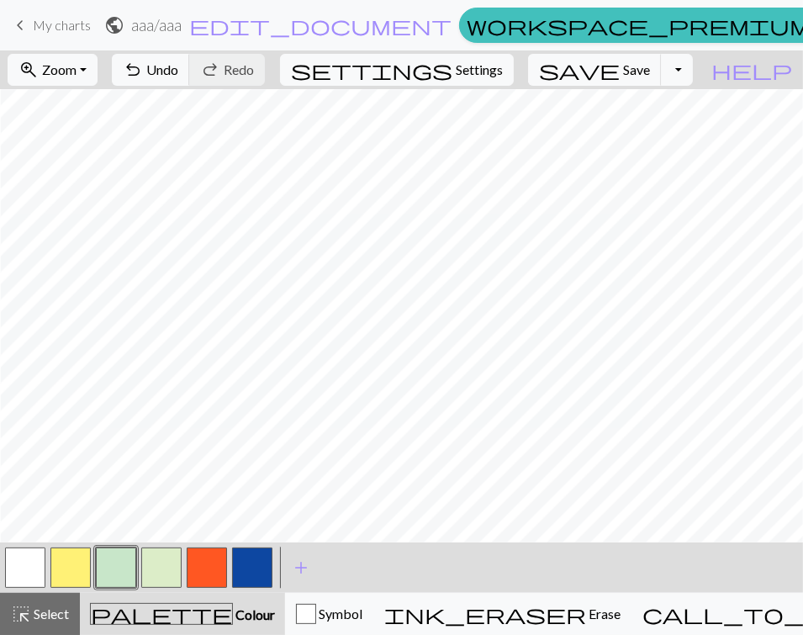
click at [40, 575] on button "button" at bounding box center [25, 567] width 40 height 40
click at [298, 609] on div "Symbol" at bounding box center [329, 613] width 66 height 20
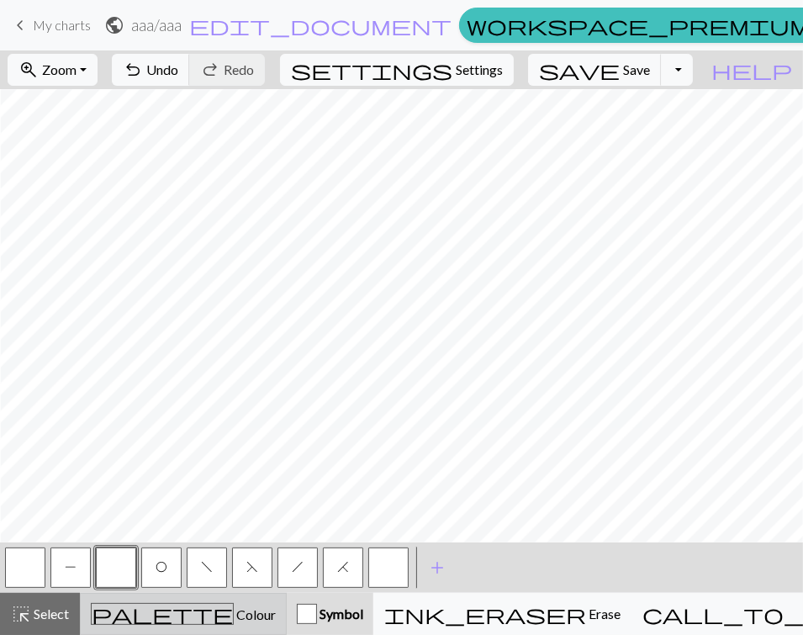
click at [145, 621] on span "palette" at bounding box center [162, 614] width 141 height 24
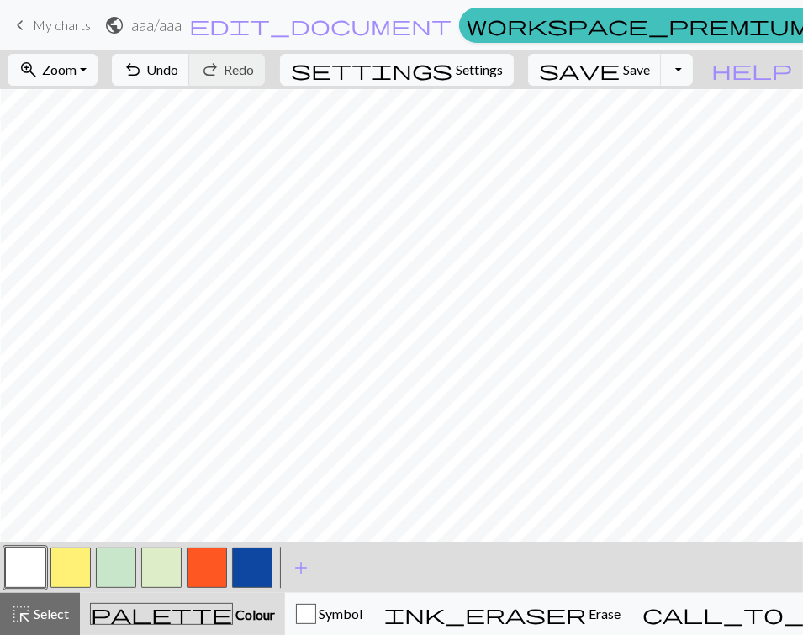
click at [108, 581] on button "button" at bounding box center [116, 567] width 40 height 40
click at [212, 577] on button "button" at bounding box center [207, 567] width 40 height 40
click at [18, 565] on button "button" at bounding box center [25, 567] width 40 height 40
click at [67, 561] on button "button" at bounding box center [70, 567] width 40 height 40
click at [113, 560] on button "button" at bounding box center [116, 567] width 40 height 40
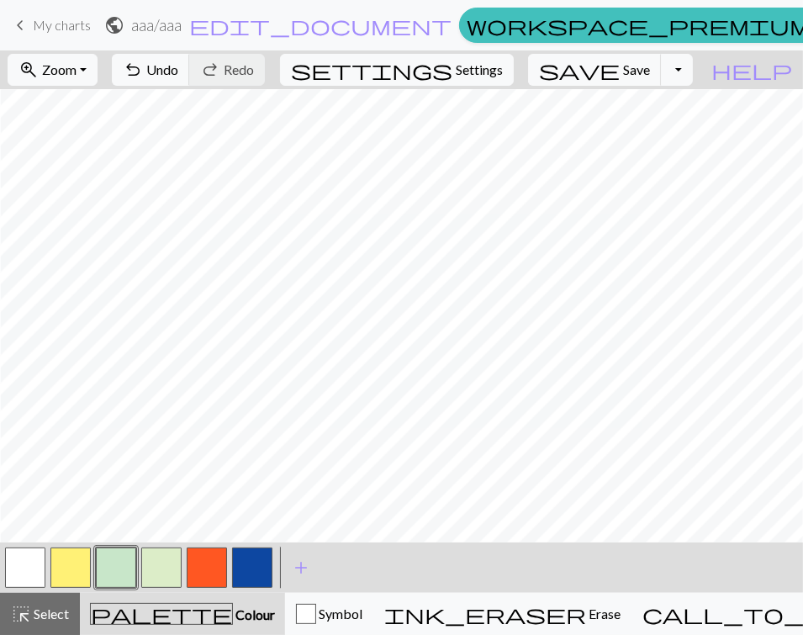
click at [82, 573] on button "button" at bounding box center [70, 567] width 40 height 40
click at [30, 574] on button "button" at bounding box center [25, 567] width 40 height 40
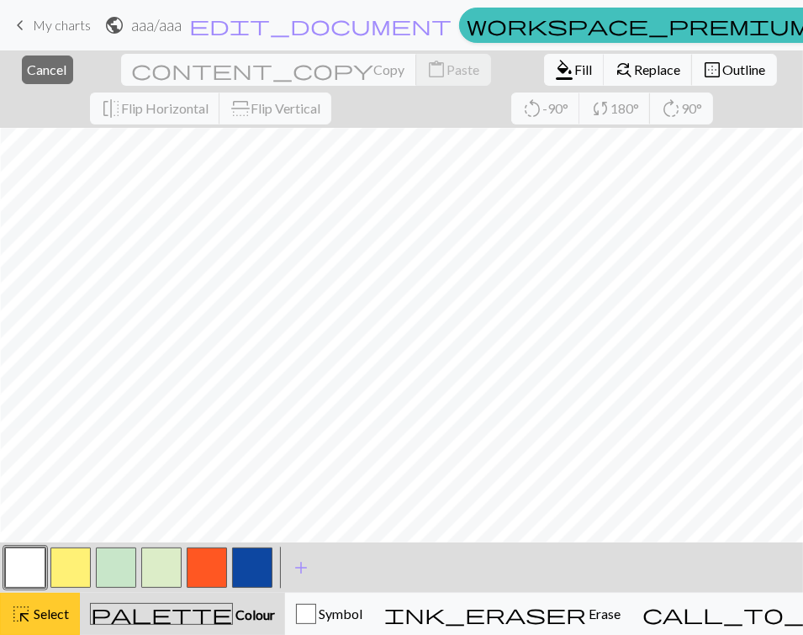
click at [73, 609] on button "highlight_alt Select Select" at bounding box center [40, 614] width 80 height 42
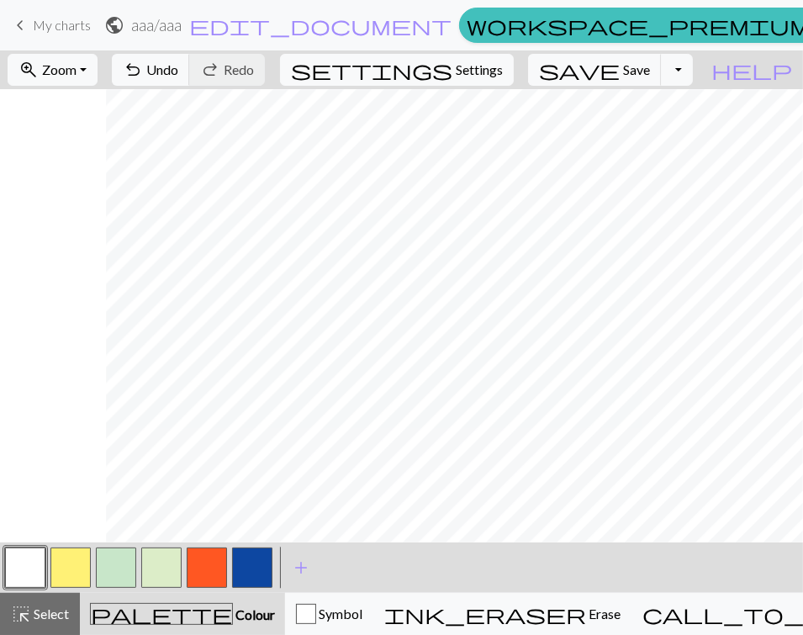
scroll to position [1044, 1394]
click at [69, 573] on button "button" at bounding box center [70, 567] width 40 height 40
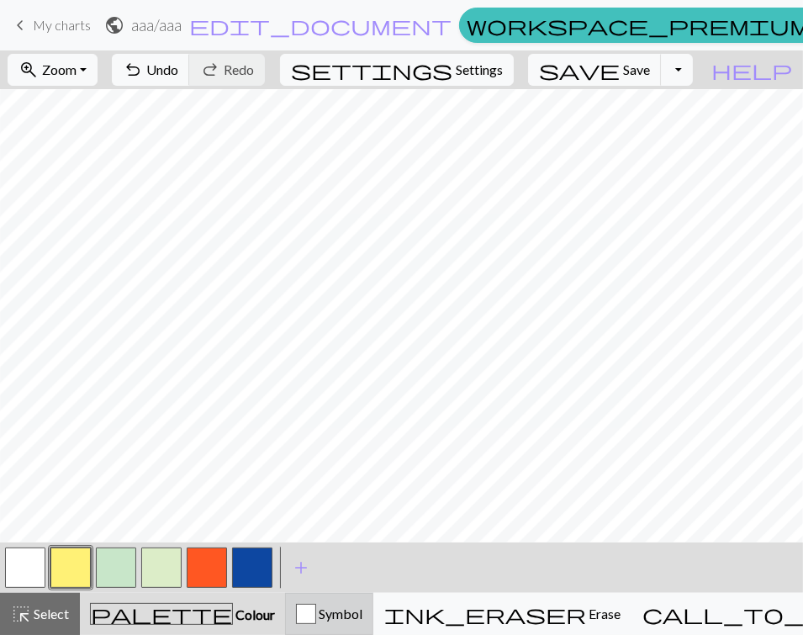
click at [306, 610] on div "Symbol" at bounding box center [329, 613] width 66 height 20
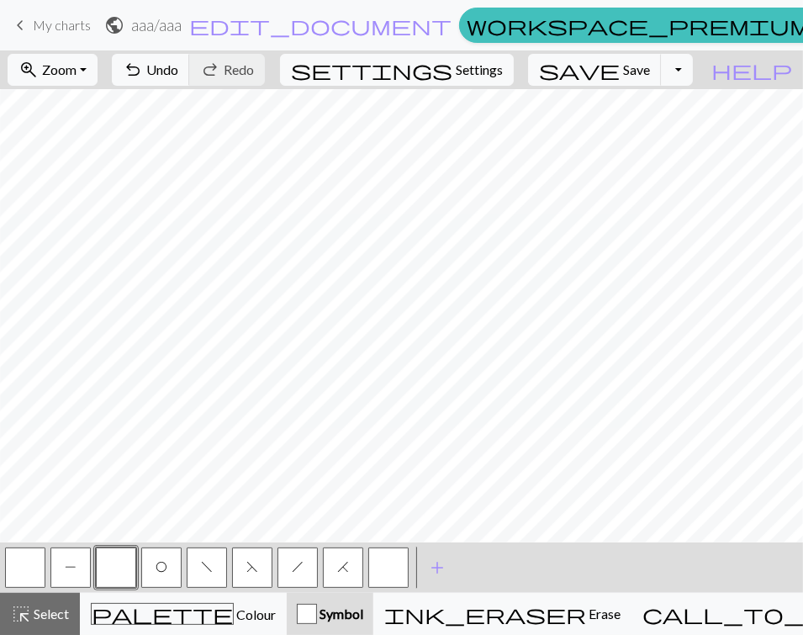
click at [331, 563] on button "H" at bounding box center [343, 567] width 40 height 40
click at [106, 566] on button "button" at bounding box center [116, 567] width 40 height 40
drag, startPoint x: 160, startPoint y: 572, endPoint x: 165, endPoint y: 560, distance: 12.8
click at [149, 572] on button "O" at bounding box center [161, 567] width 40 height 40
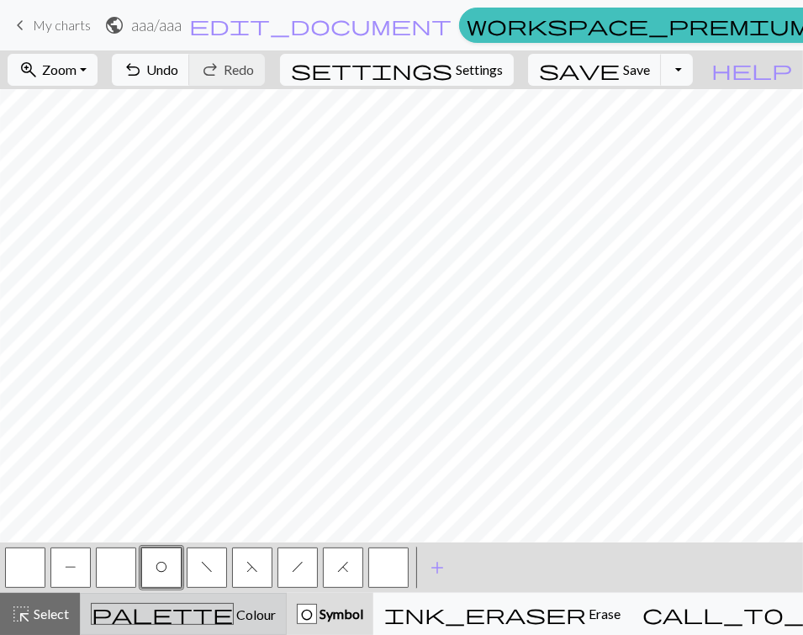
click at [230, 626] on button "palette Colour Colour" at bounding box center [183, 614] width 207 height 42
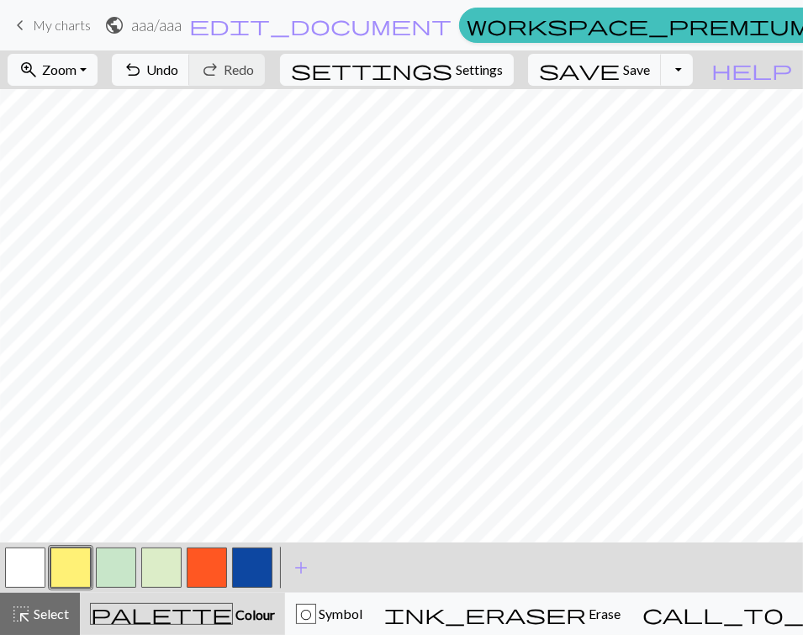
click at [21, 562] on button "button" at bounding box center [25, 567] width 40 height 40
click at [68, 560] on button "button" at bounding box center [70, 567] width 40 height 40
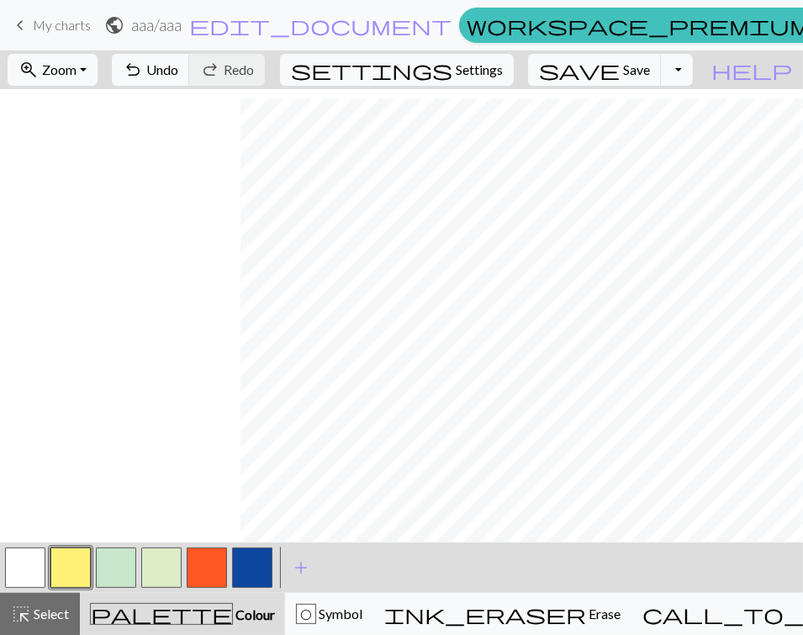
scroll to position [490, 473]
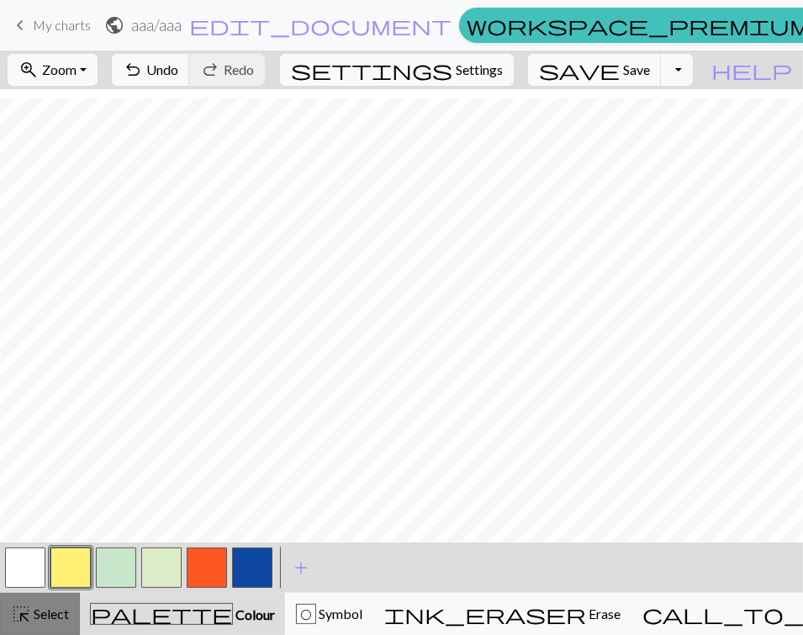
click at [32, 609] on span "Select" at bounding box center [50, 613] width 38 height 16
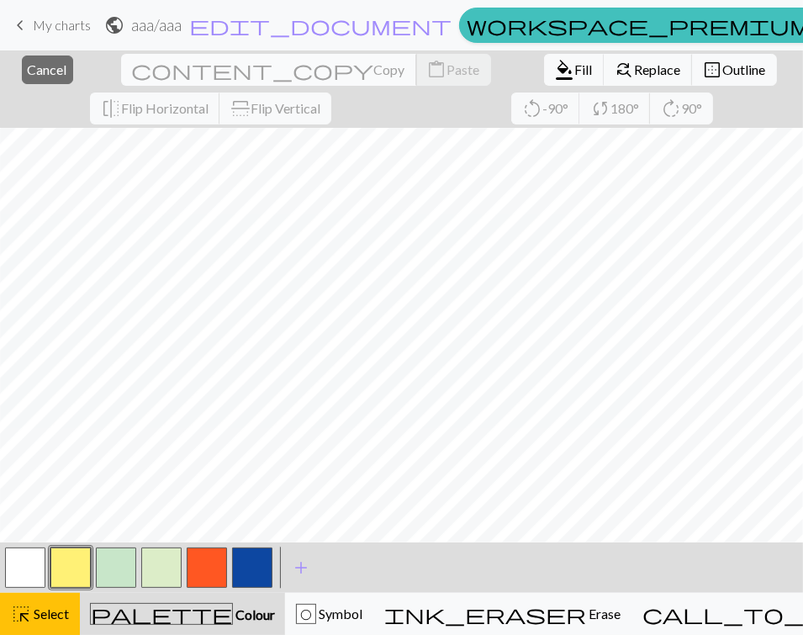
click at [374, 62] on span "Copy" at bounding box center [389, 69] width 31 height 16
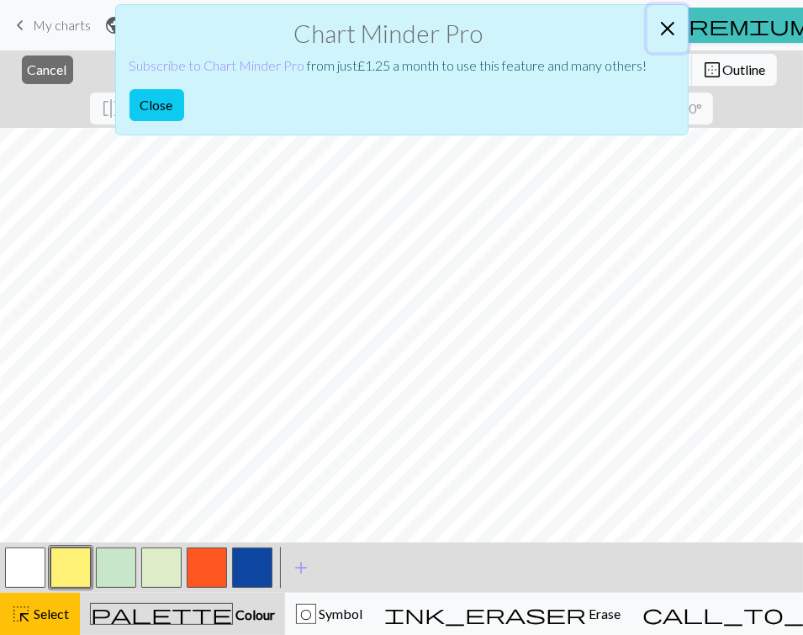
click at [679, 26] on button "Close" at bounding box center [667, 28] width 40 height 47
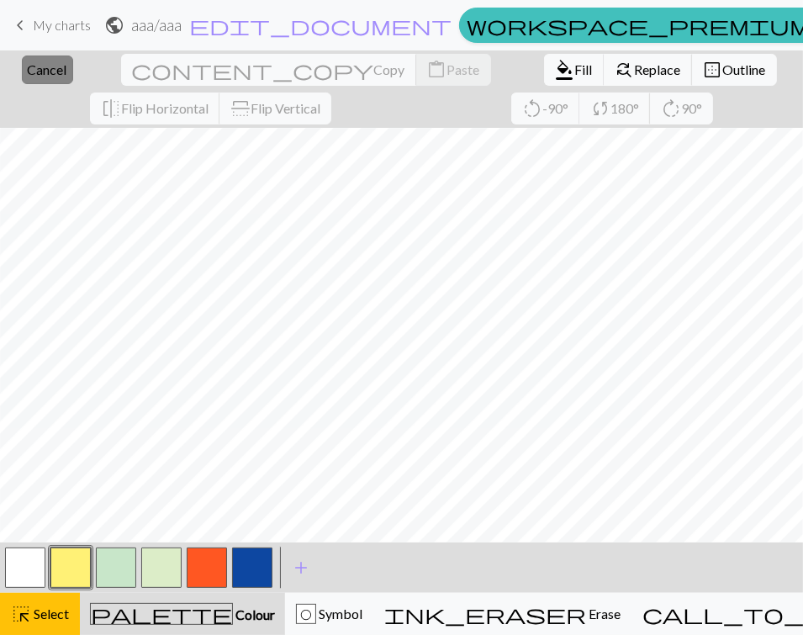
click at [32, 73] on span "Cancel" at bounding box center [48, 69] width 40 height 16
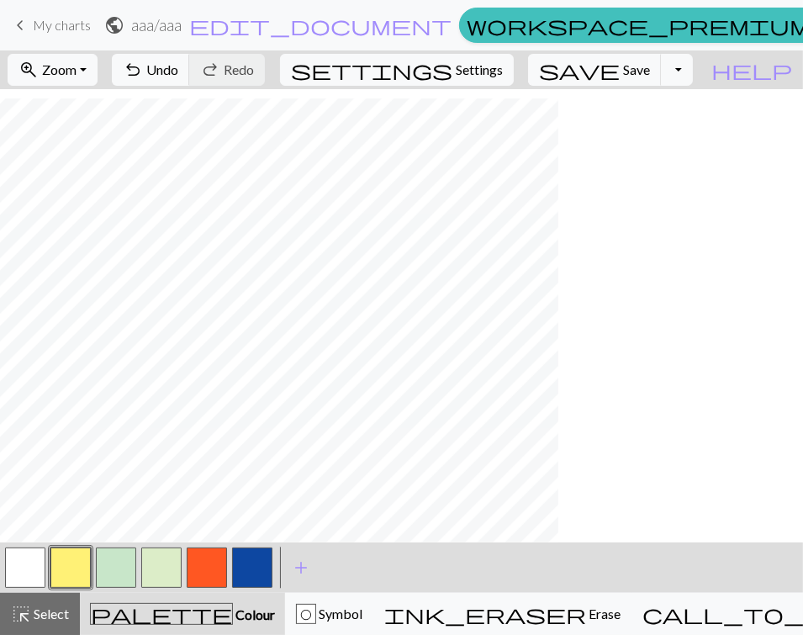
scroll to position [490, 229]
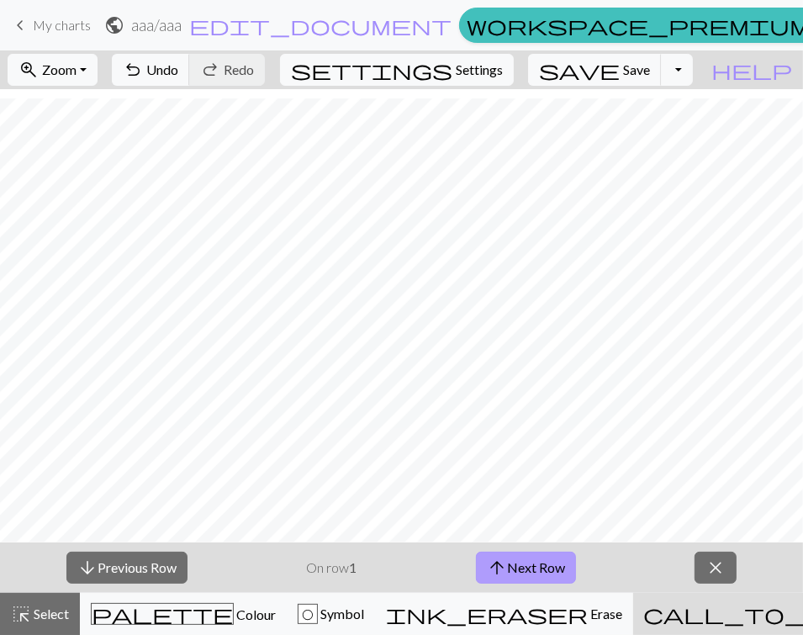
click at [537, 572] on button "arrow_upward Next Row" at bounding box center [526, 567] width 100 height 32
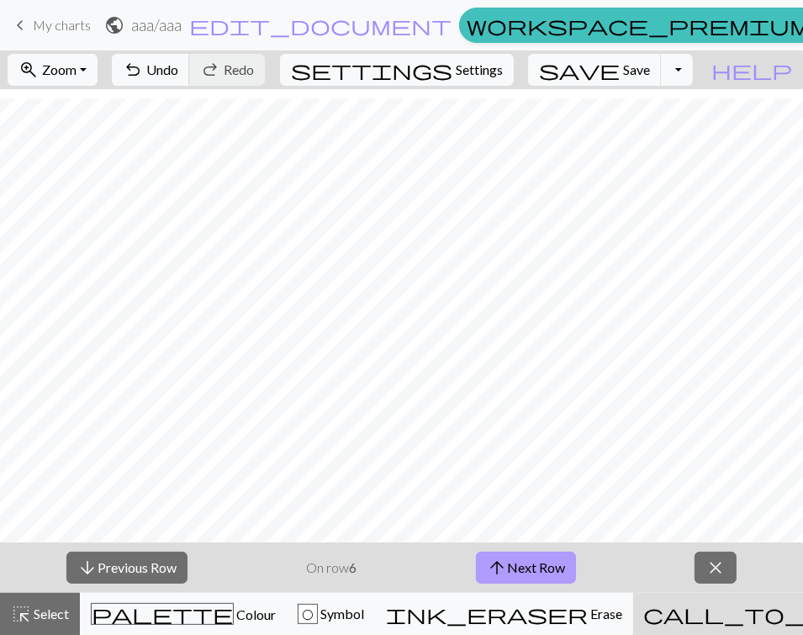
click at [554, 565] on button "arrow_upward Next Row" at bounding box center [526, 567] width 100 height 32
